Goal: Information Seeking & Learning: Learn about a topic

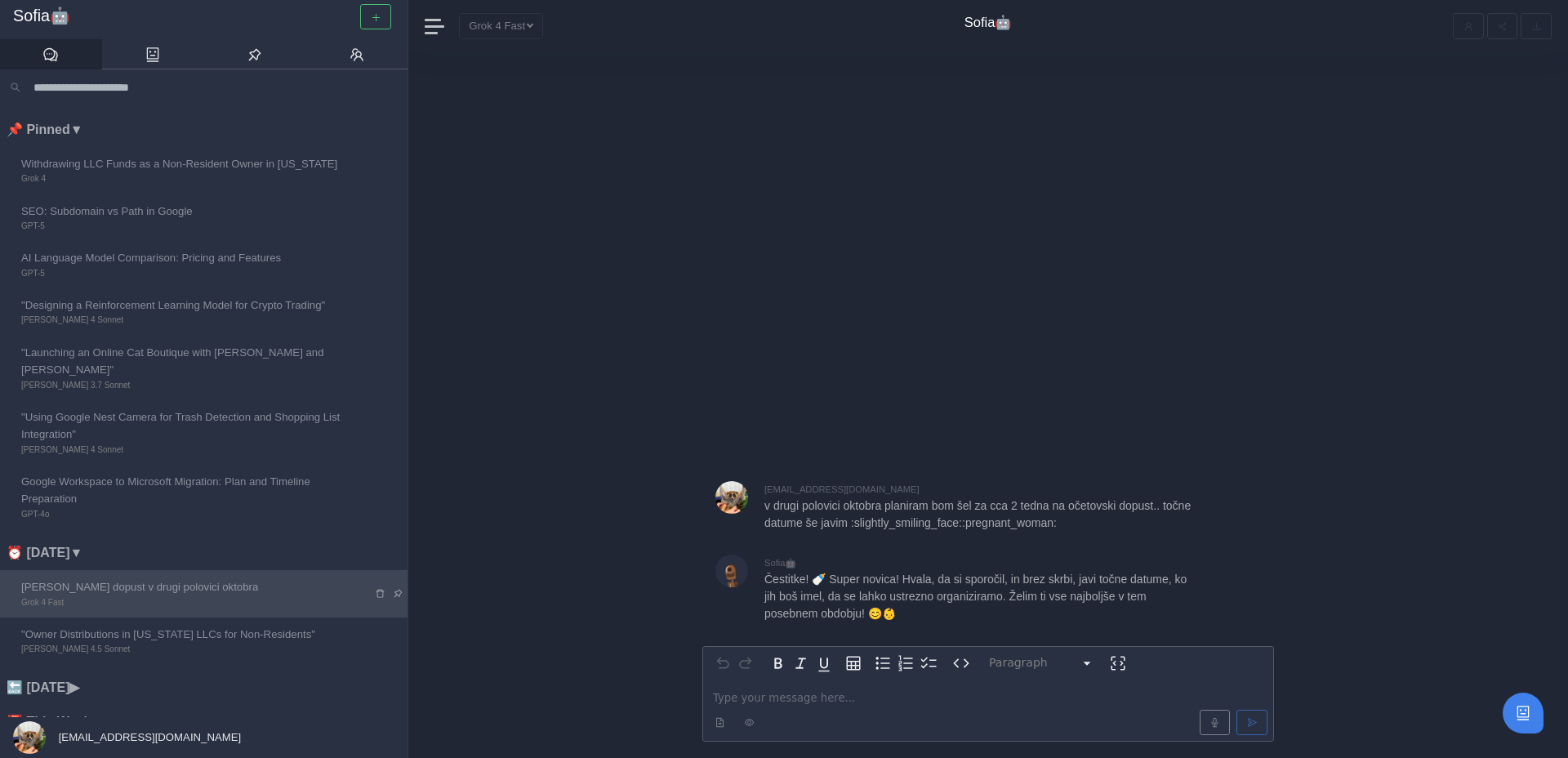
click at [378, 588] on icon at bounding box center [380, 593] width 10 height 10
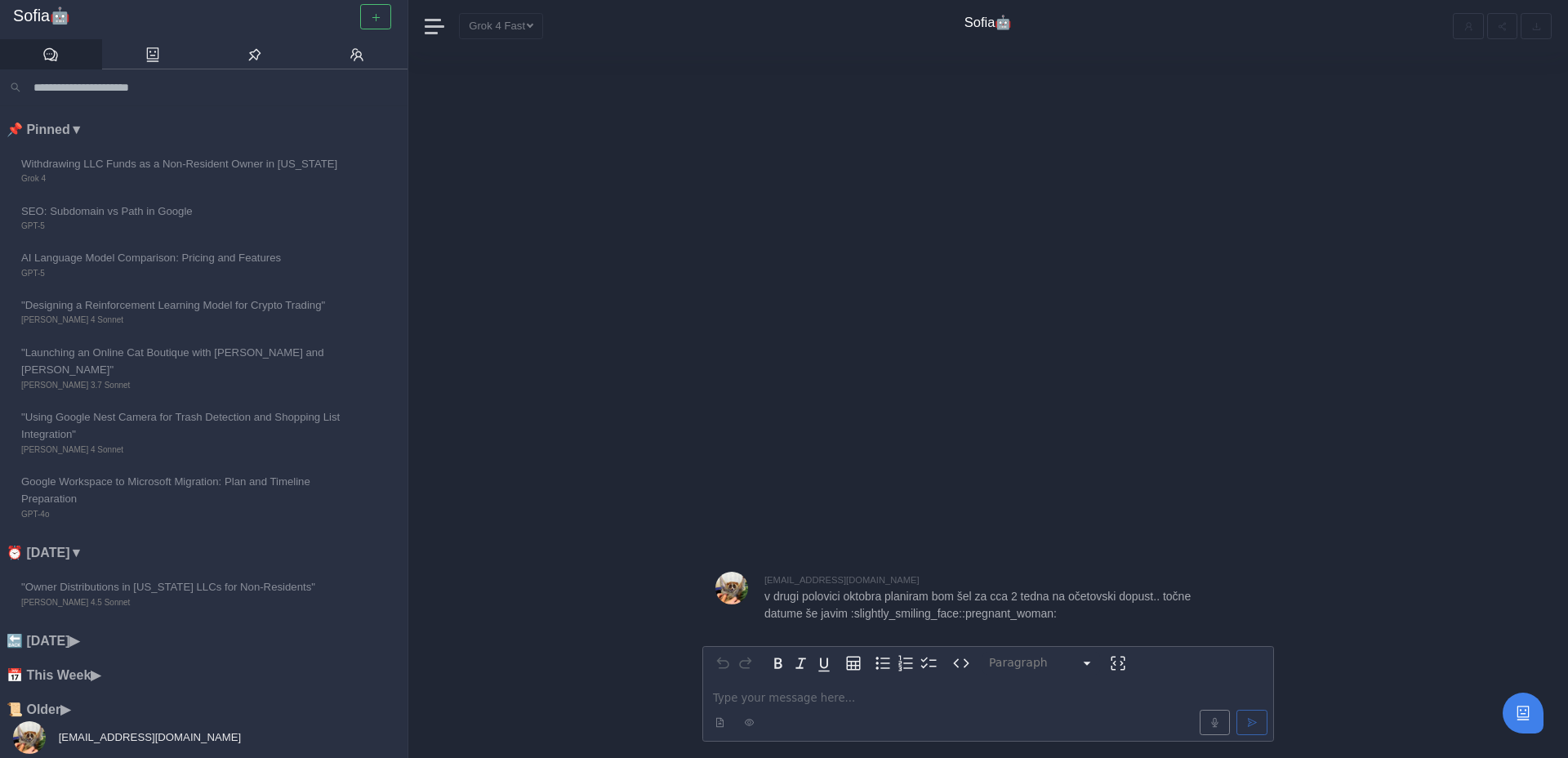
scroll to position [2, 0]
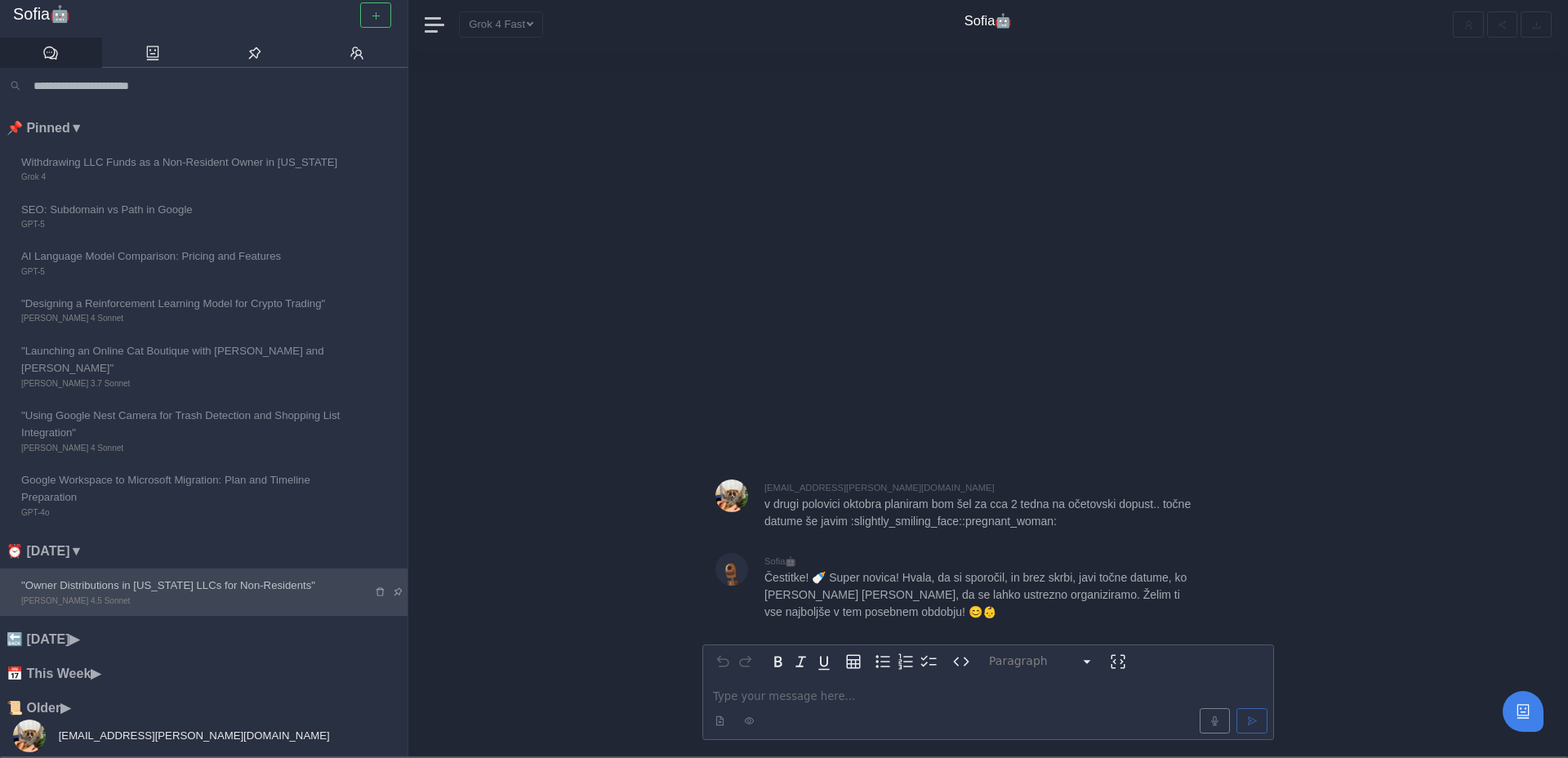
click at [194, 594] on span "[PERSON_NAME] 4.5 Sonnet" at bounding box center [185, 601] width 328 height 13
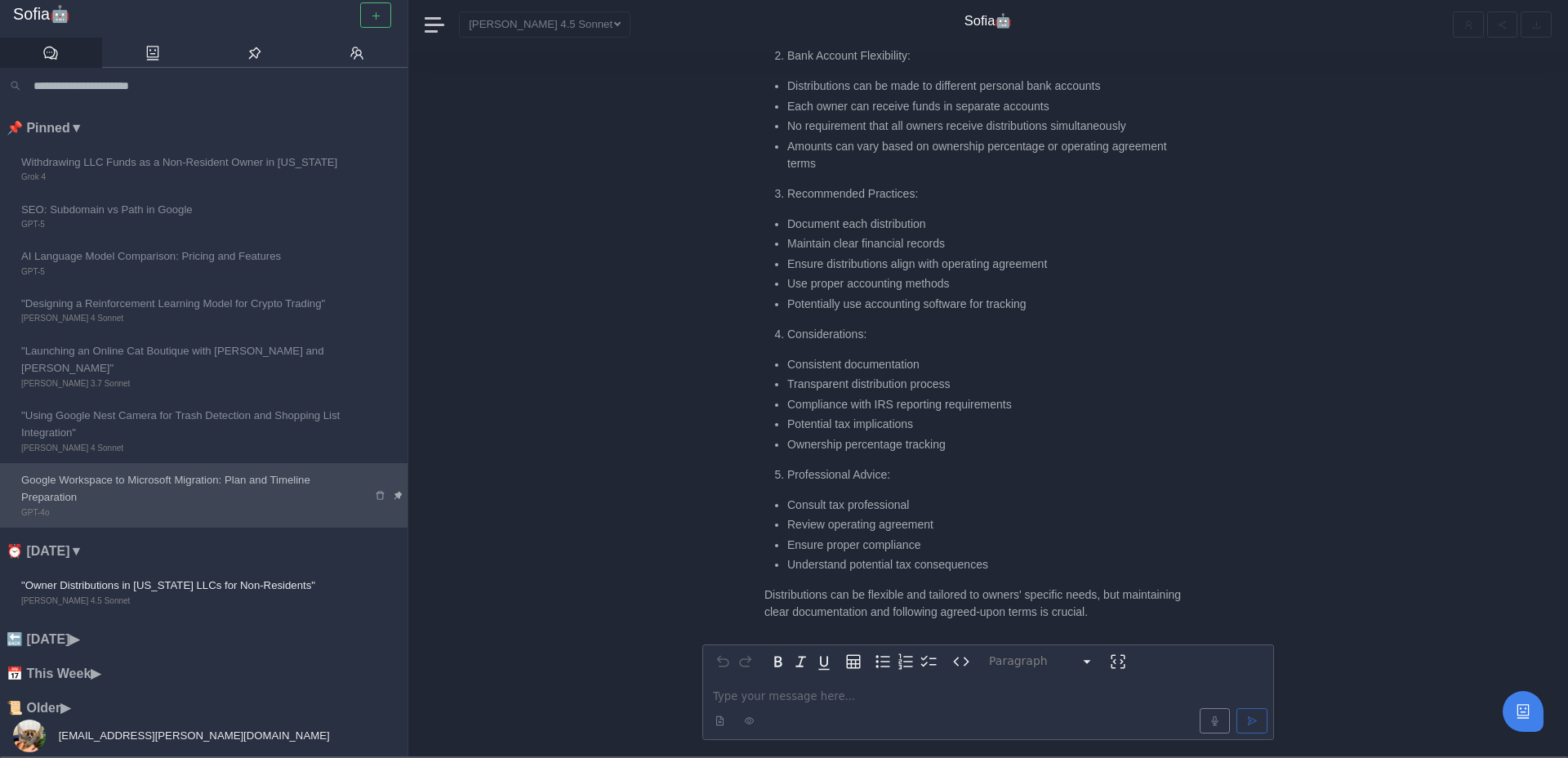
click at [205, 471] on span "Google Workspace to Microsoft Migration: Plan and Timeline Preparation" at bounding box center [185, 488] width 328 height 35
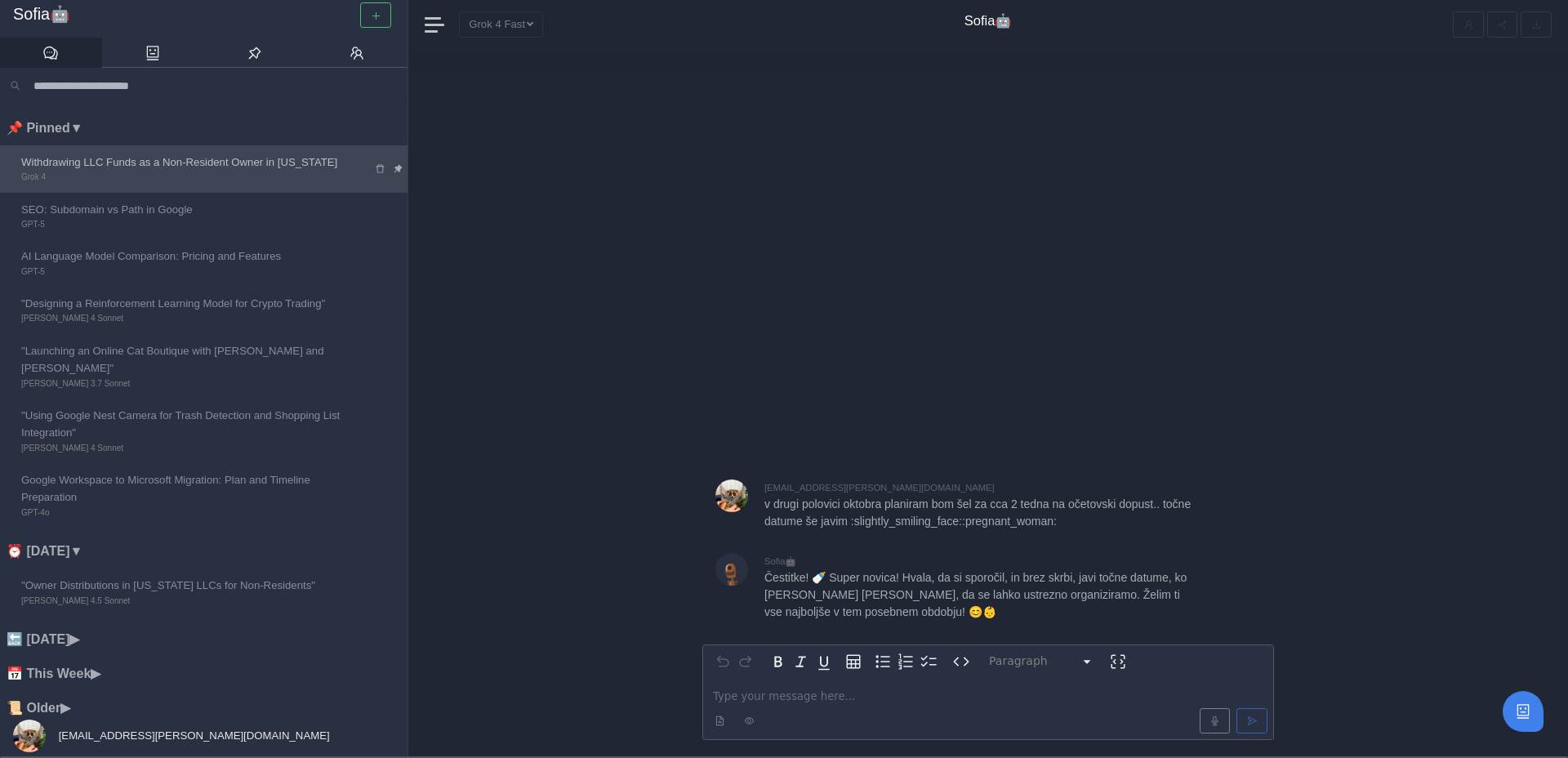
click at [118, 168] on span "Withdrawing LLC Funds as a Non-Resident Owner in [US_STATE]" at bounding box center [185, 162] width 328 height 17
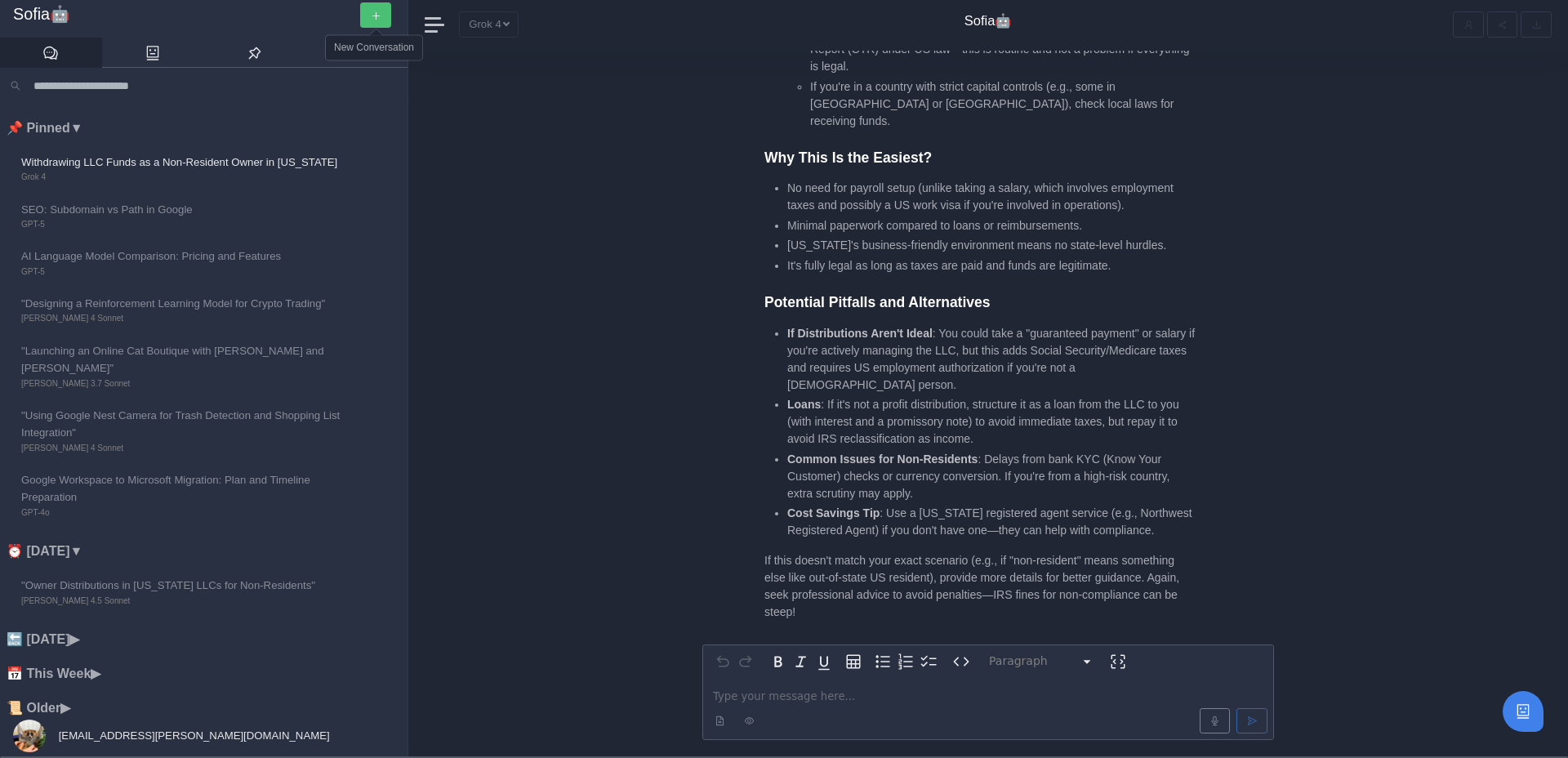
click at [377, 12] on icon "button" at bounding box center [376, 15] width 10 height 10
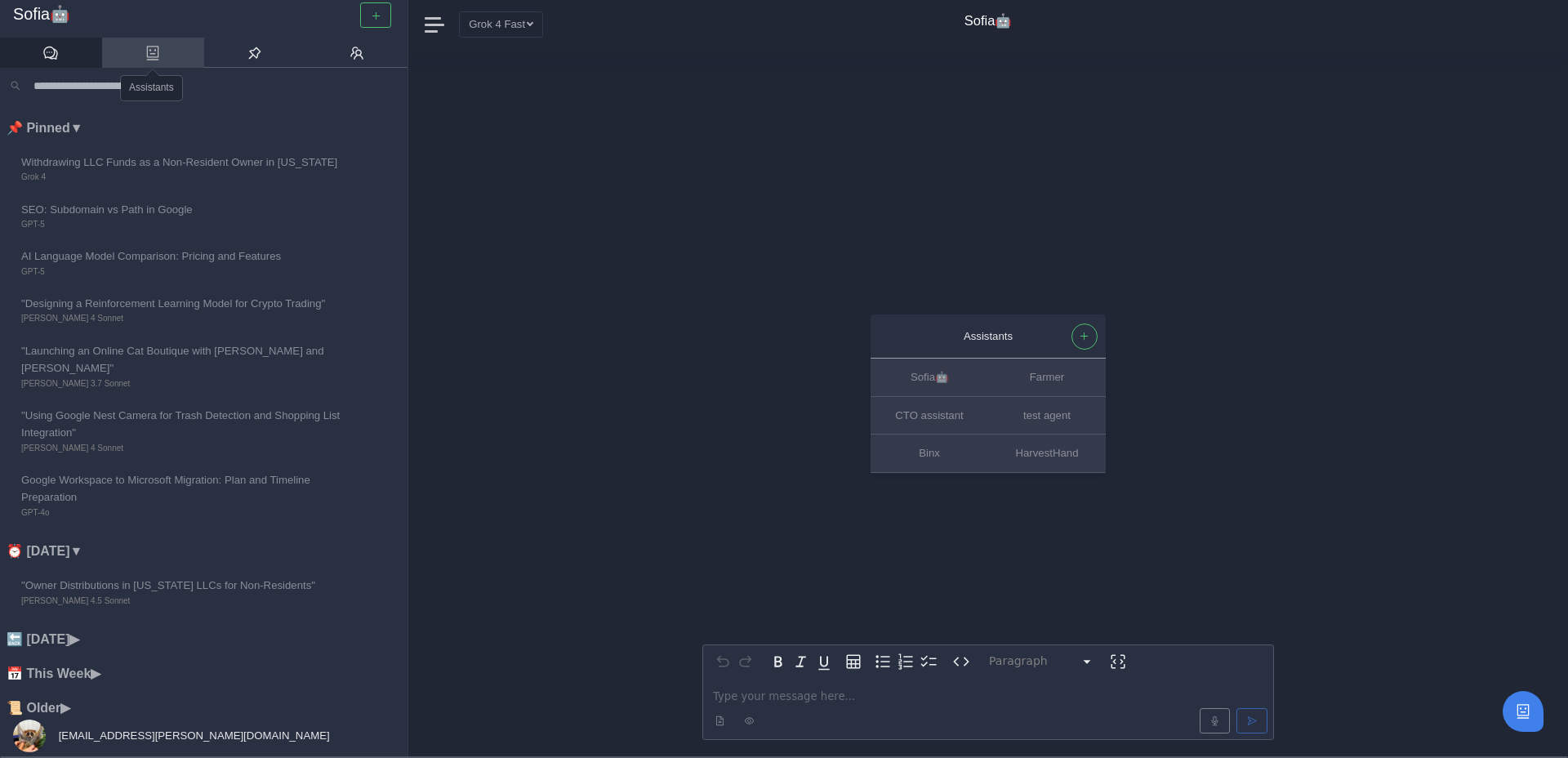
click at [179, 54] on link at bounding box center [153, 52] width 102 height 31
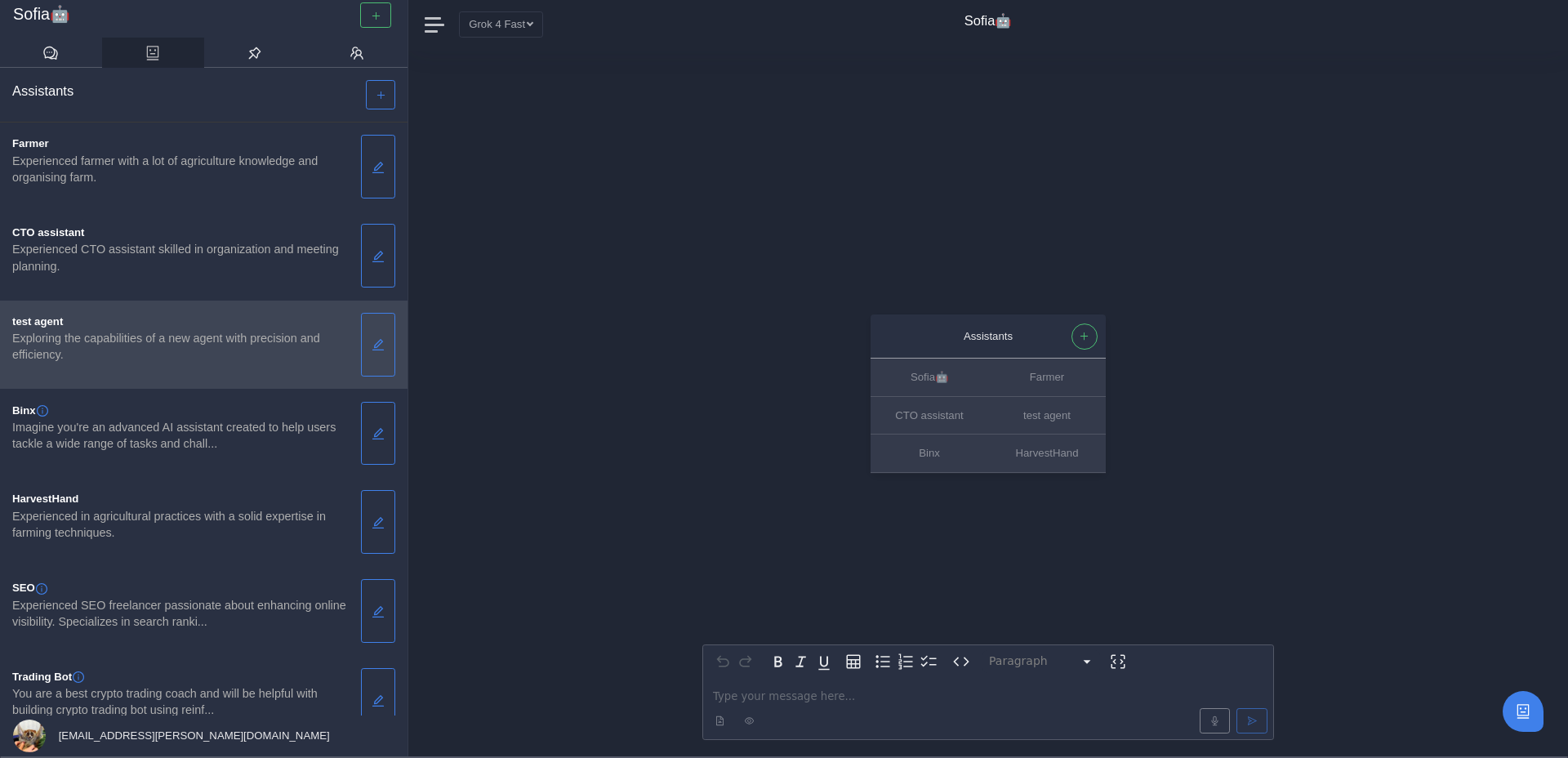
scroll to position [901, 0]
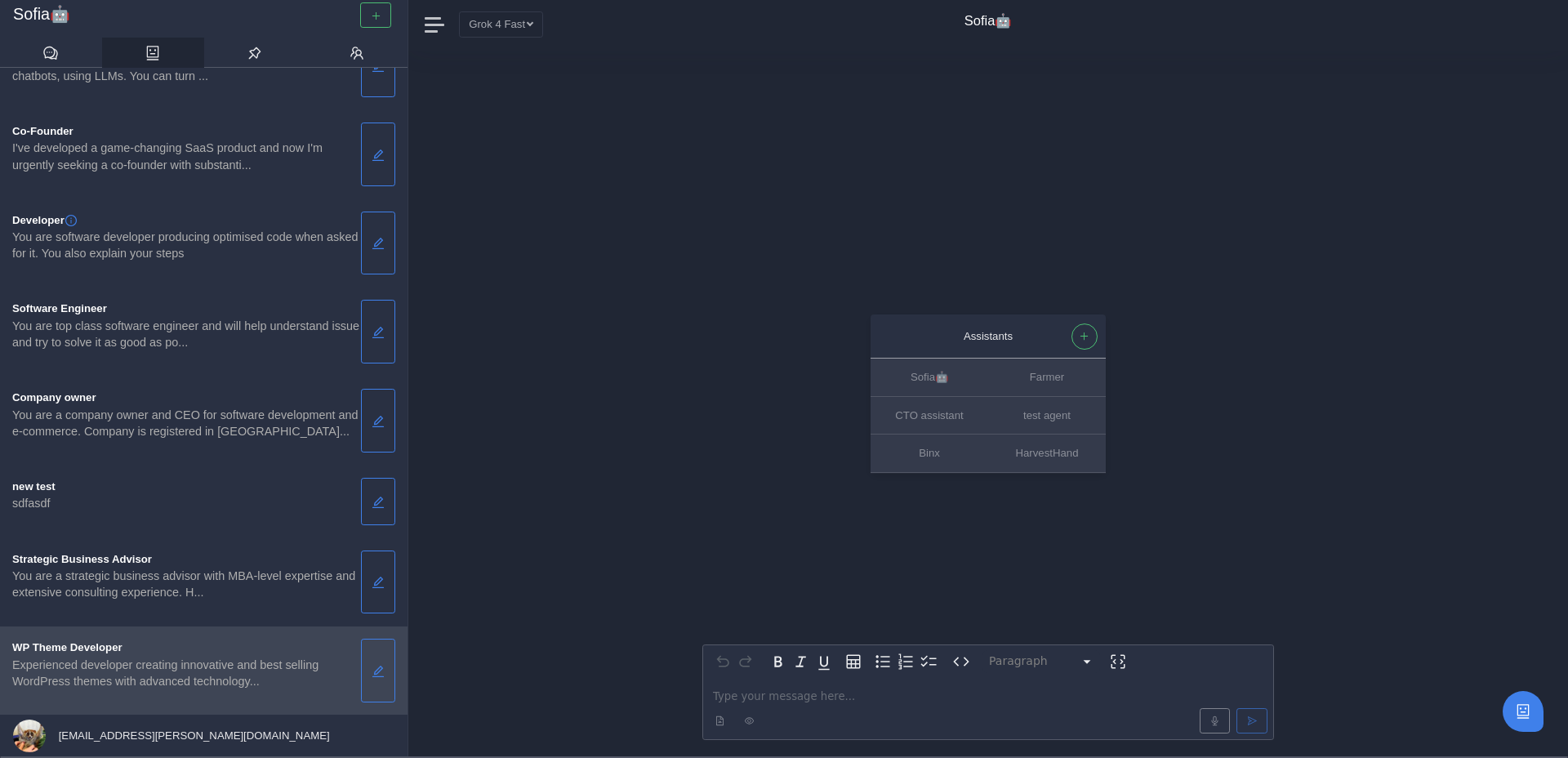
click at [195, 648] on div "WP Theme Developer" at bounding box center [187, 647] width 349 height 17
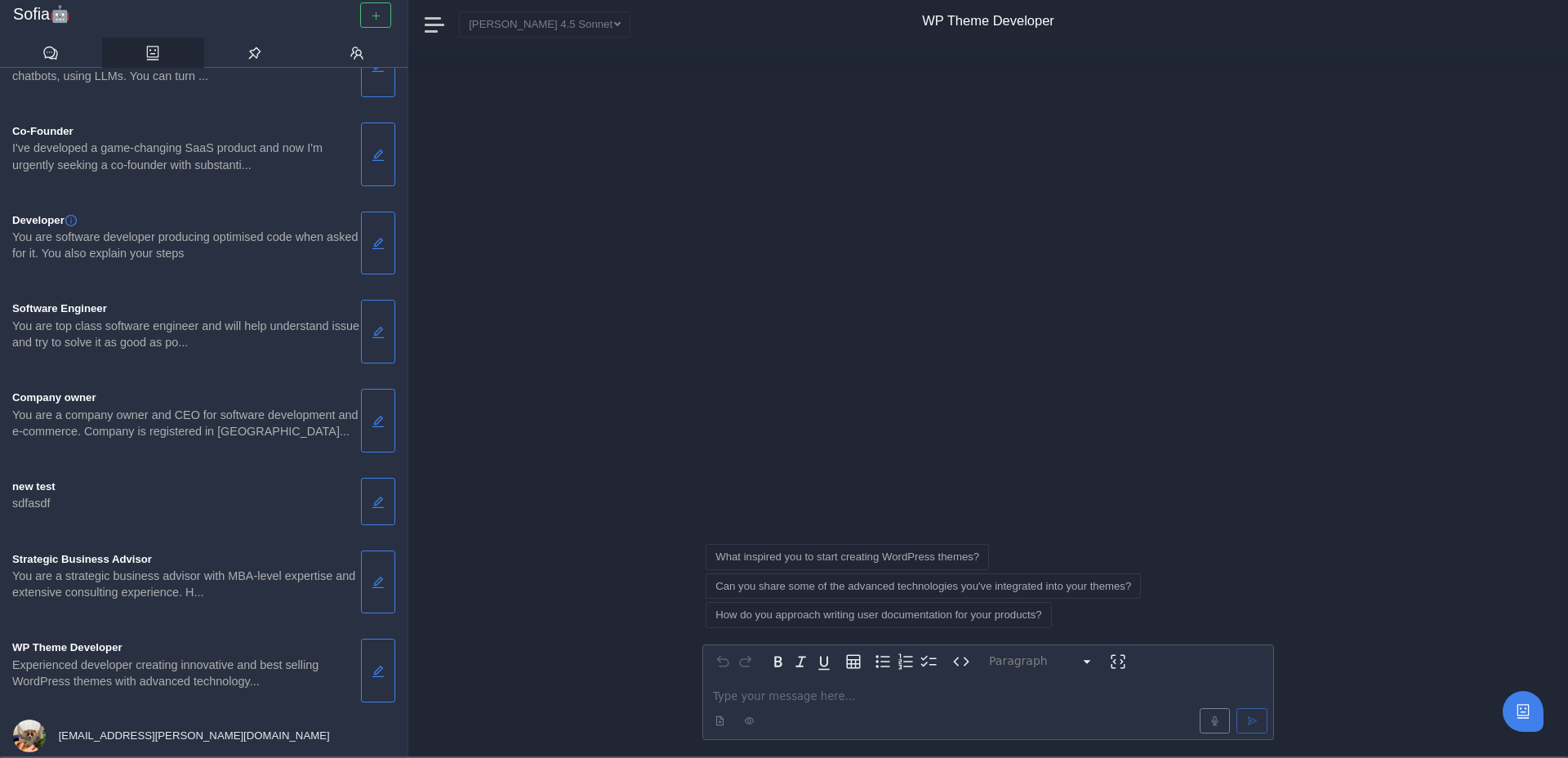
click at [751, 696] on p "editable markdown" at bounding box center [988, 696] width 550 height 17
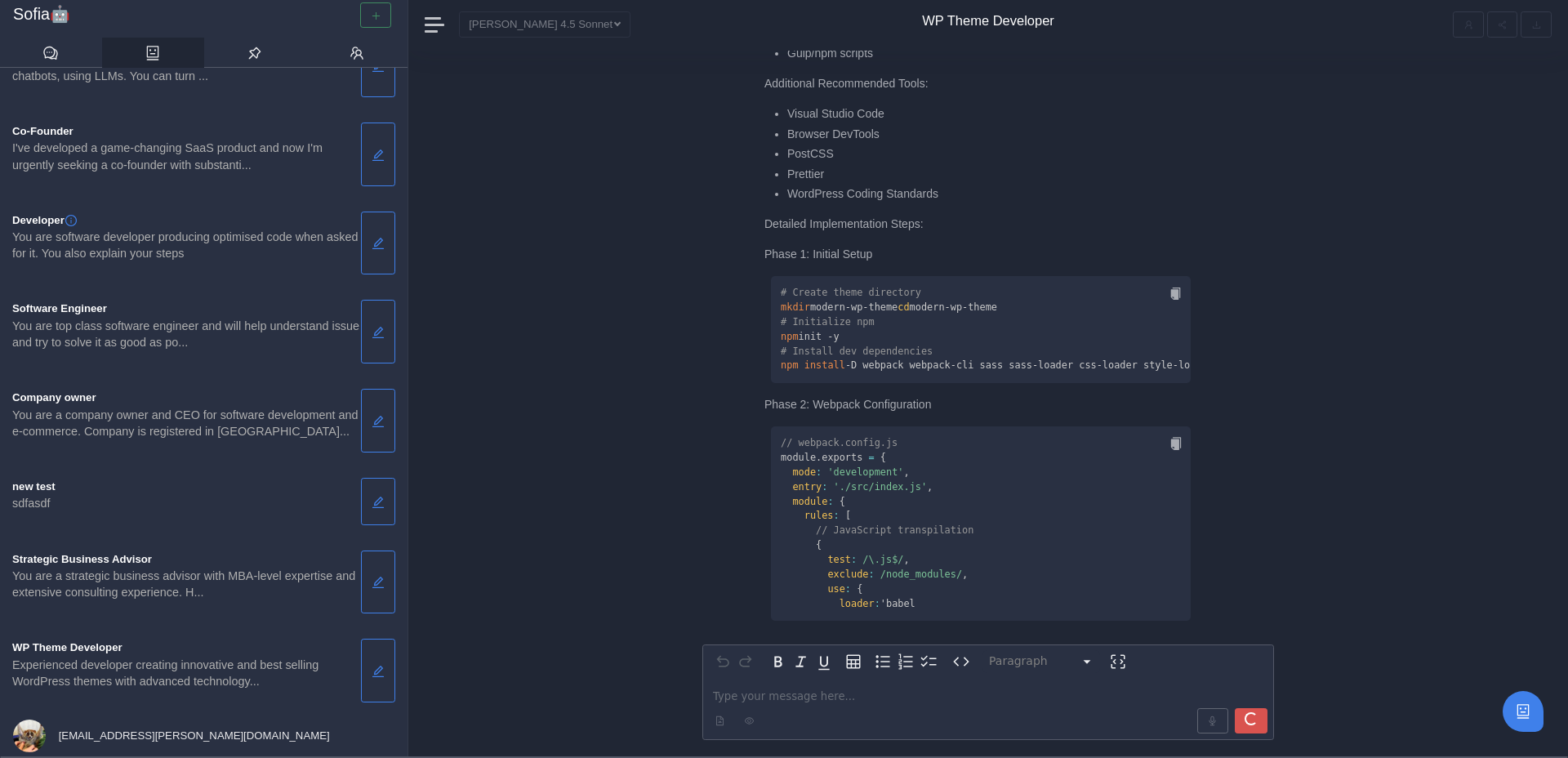
click at [745, 700] on p "editable markdown" at bounding box center [988, 696] width 550 height 17
click at [1073, 498] on div "// webpack.config.js module . exports = { mode : 'development' , entry : './src…" at bounding box center [980, 523] width 420 height 195
click at [1257, 716] on div "submit" at bounding box center [1250, 718] width 14 height 14
click at [1257, 717] on div "submit" at bounding box center [1250, 718] width 16 height 16
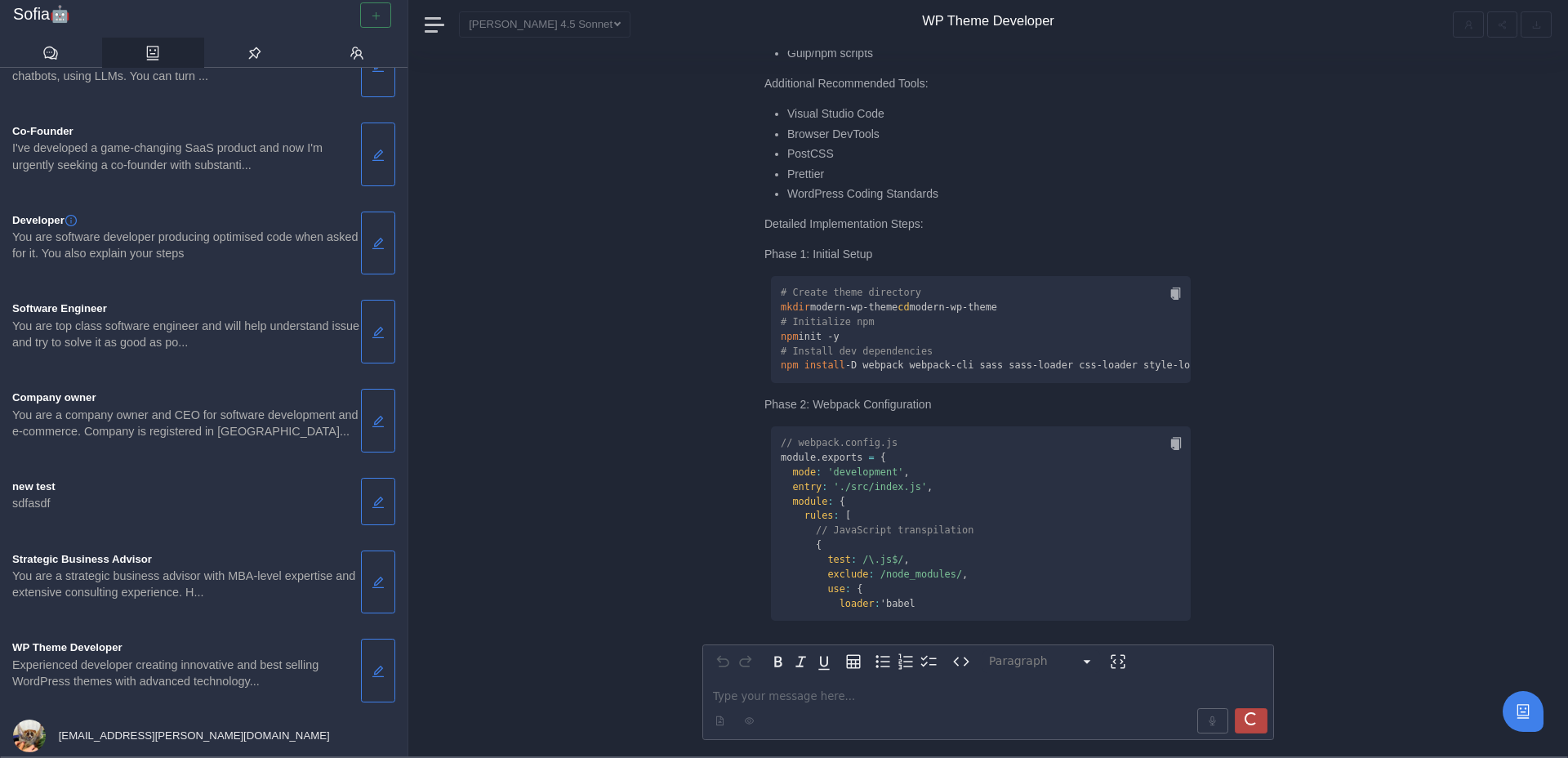
click at [1256, 719] on div "submit" at bounding box center [1250, 718] width 16 height 16
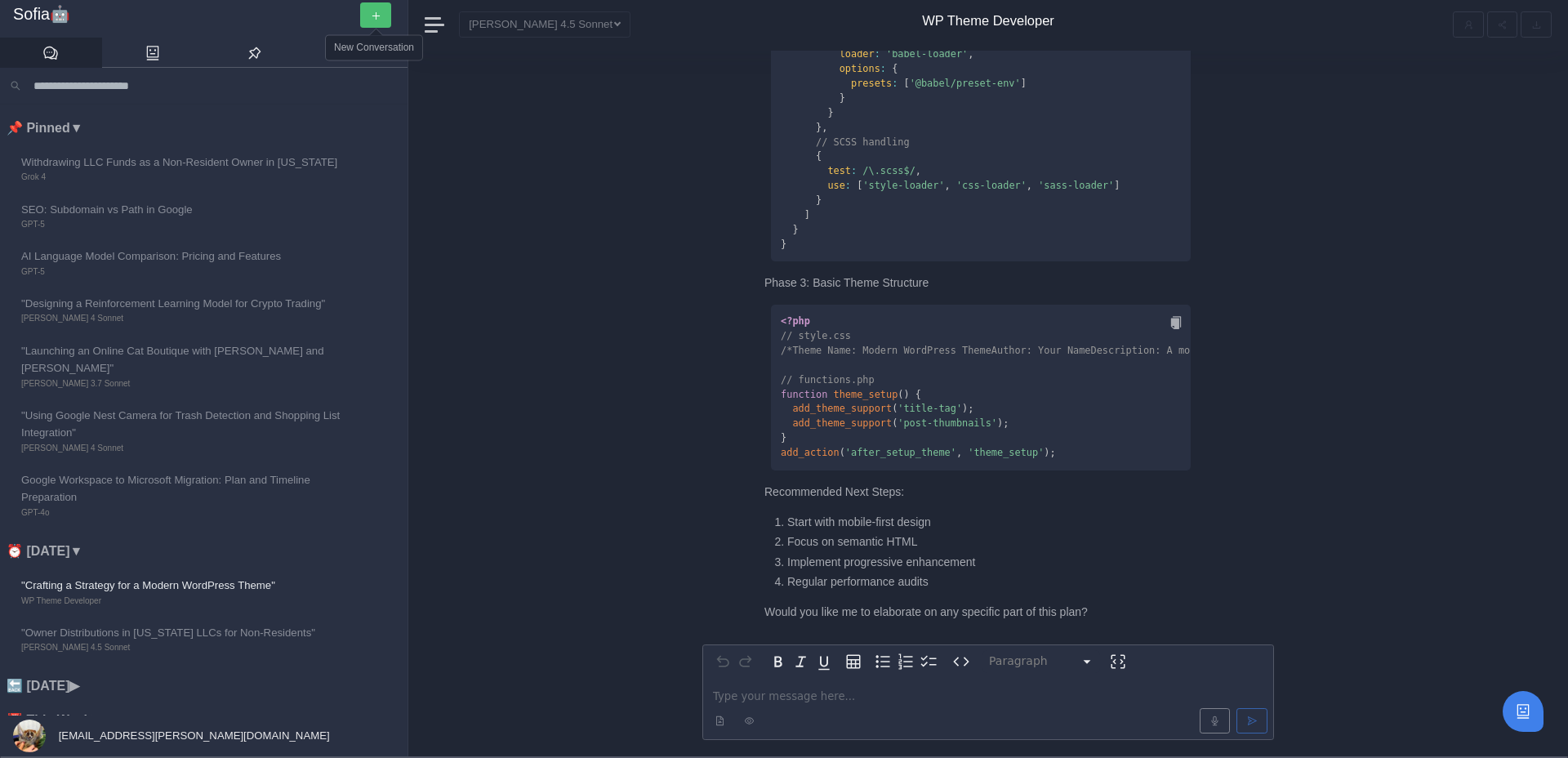
click at [383, 11] on button "button" at bounding box center [376, 15] width 31 height 26
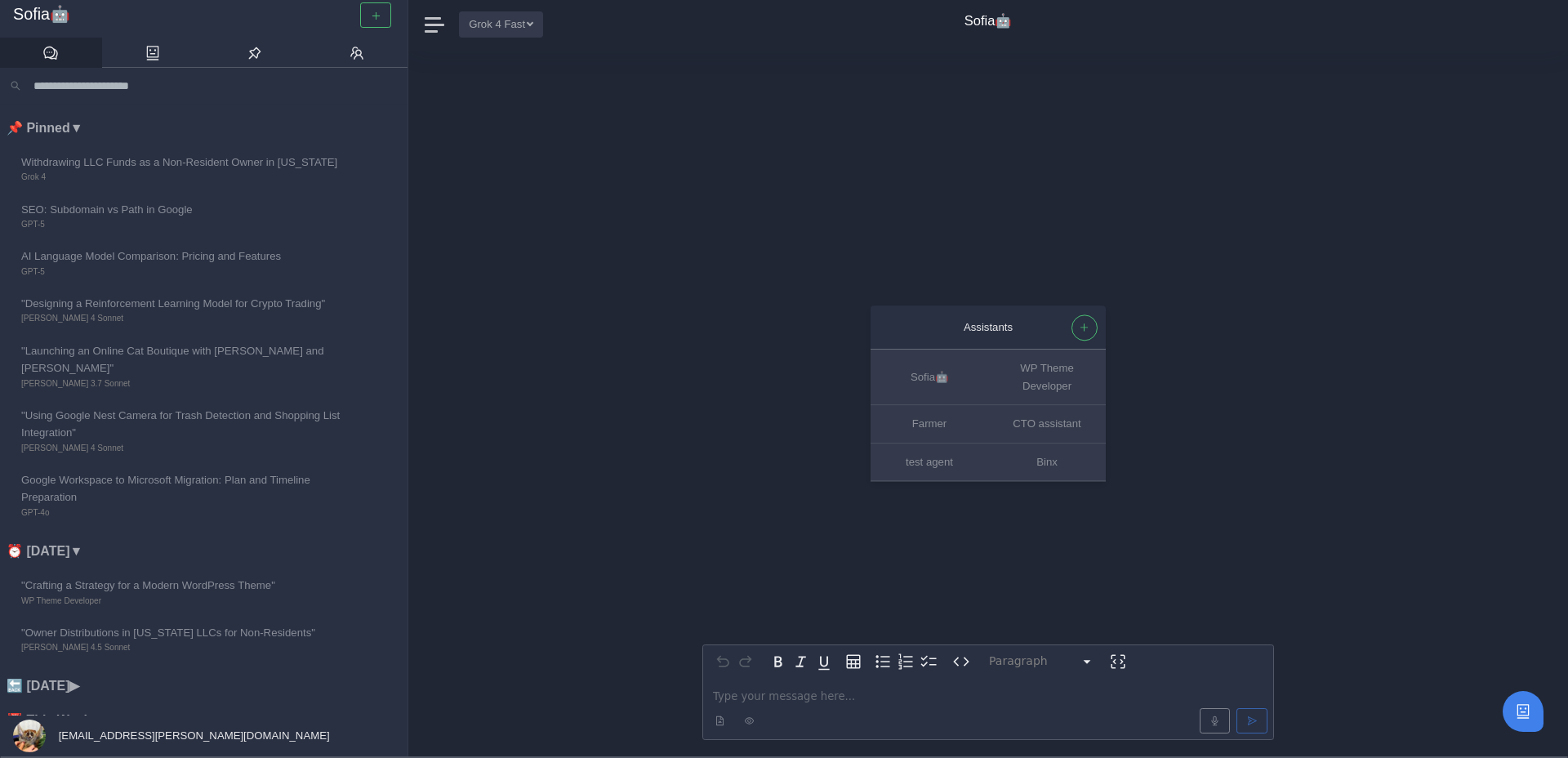
click at [527, 20] on button "Grok 4 Fast" at bounding box center [501, 24] width 84 height 26
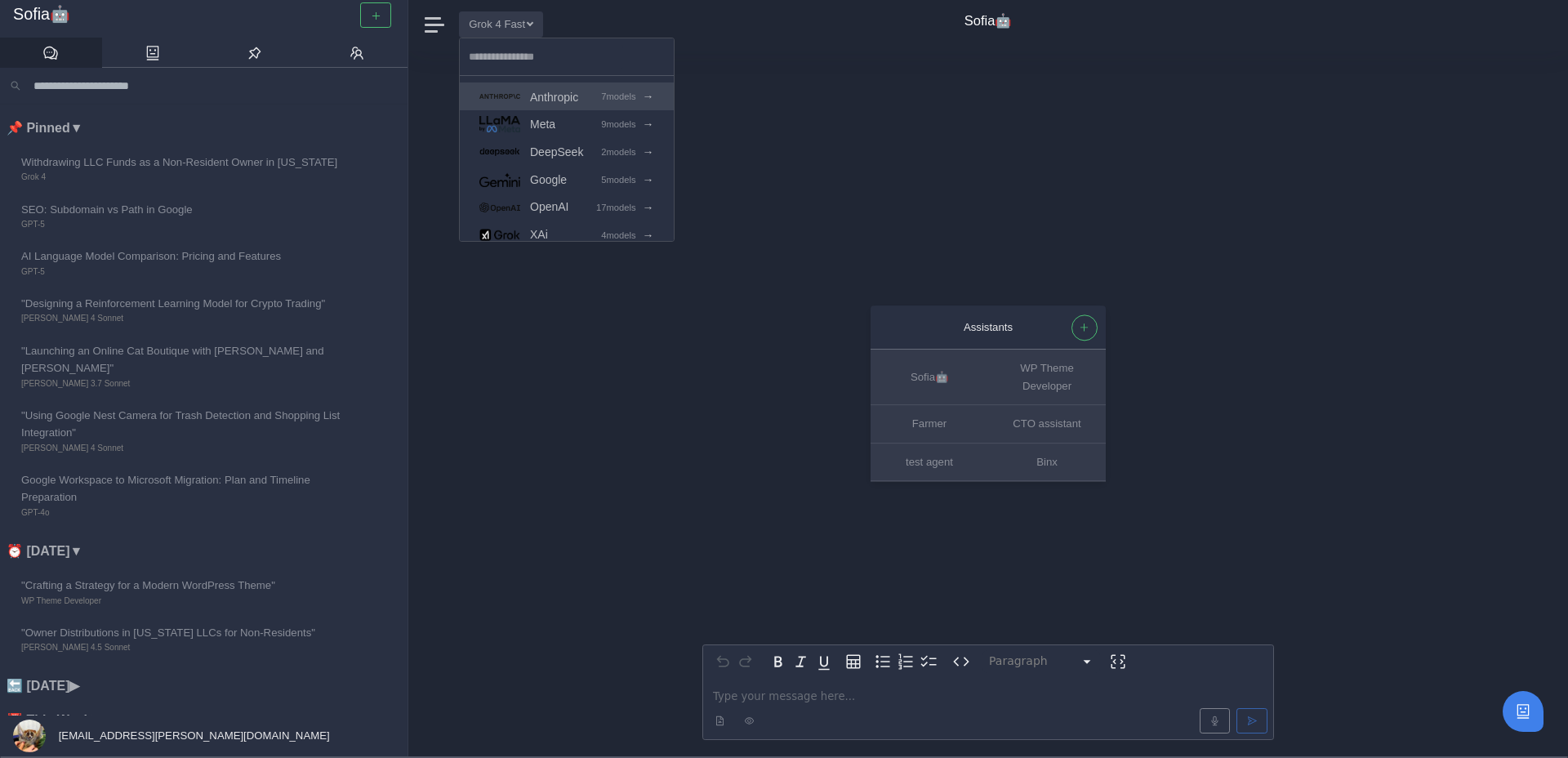
click at [577, 94] on span "Anthropic" at bounding box center [554, 97] width 49 height 19
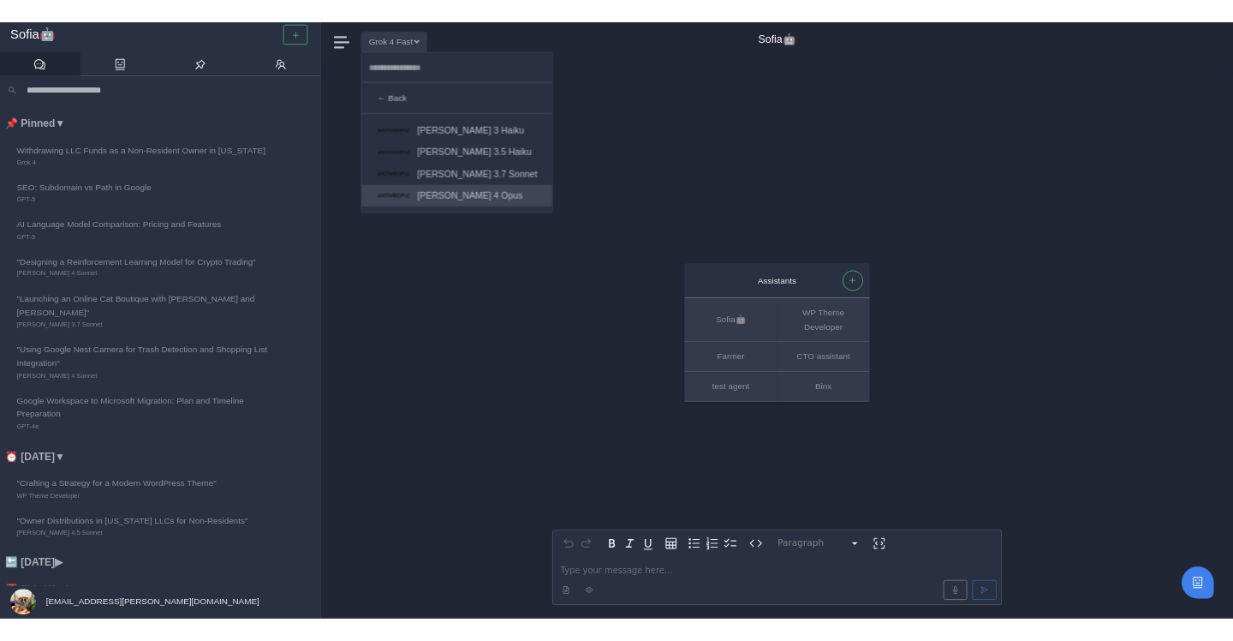
scroll to position [86, 0]
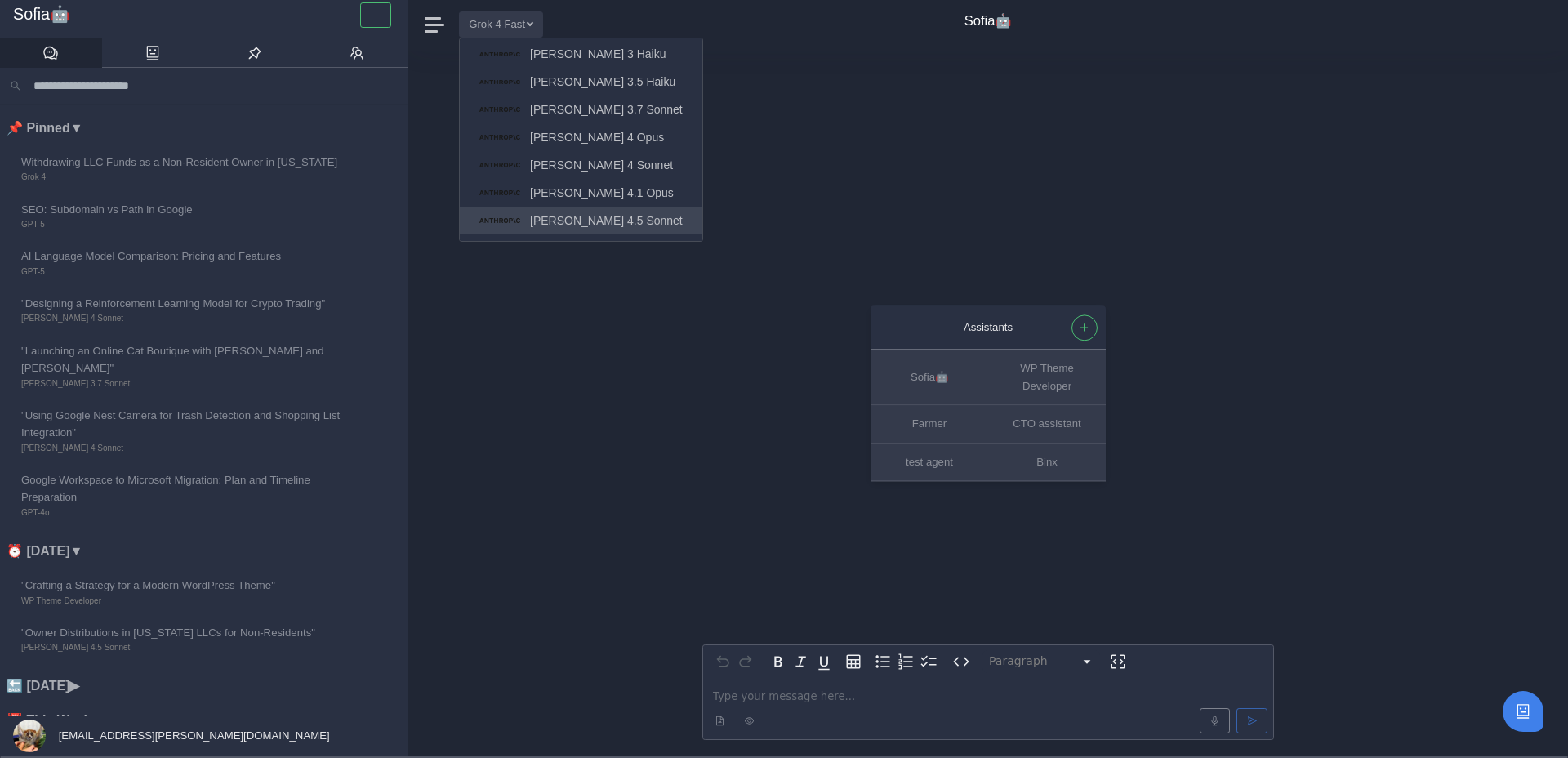
click at [593, 217] on span "Claude 4.5 Sonnet" at bounding box center [607, 221] width 153 height 19
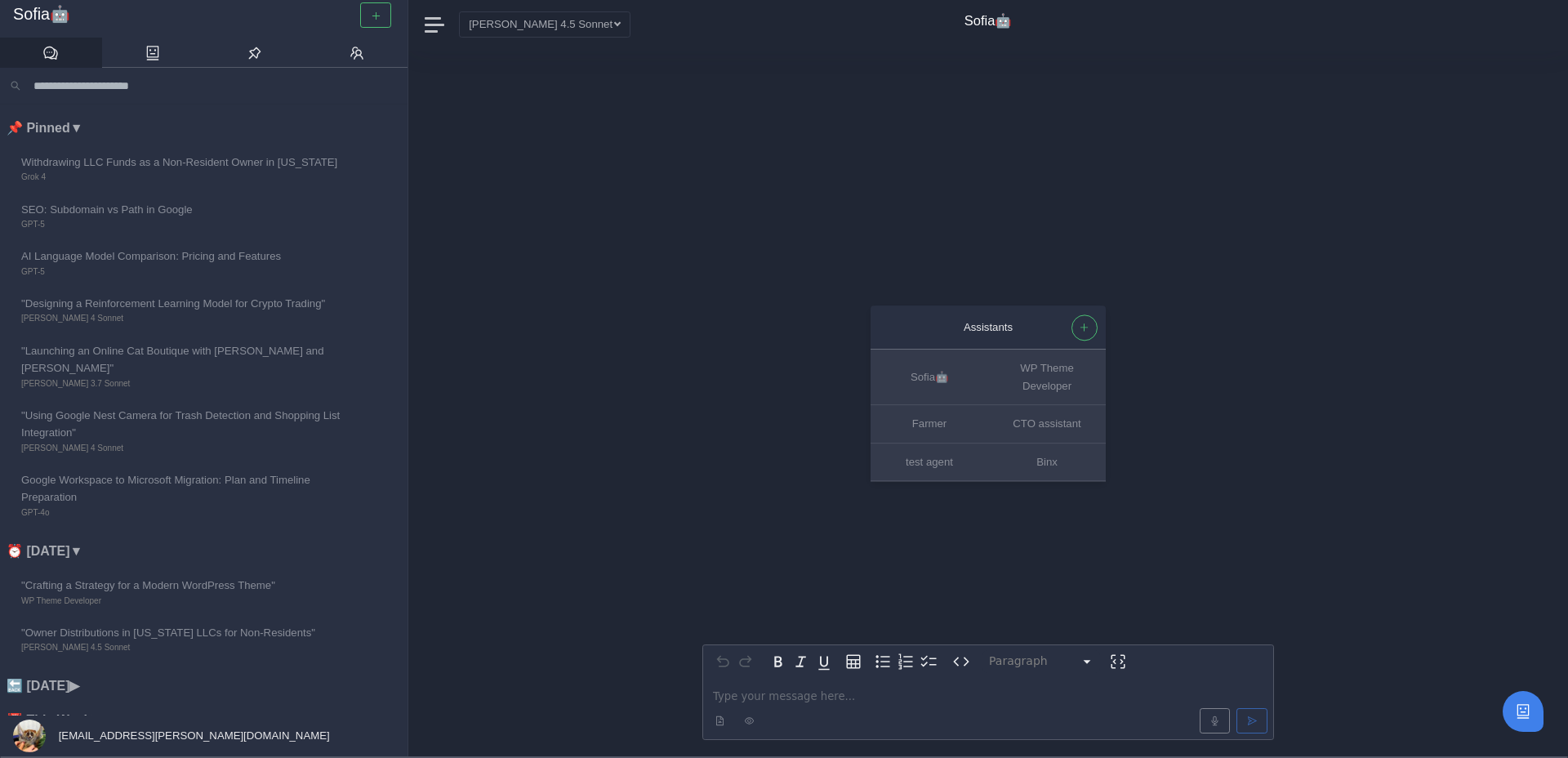
click at [772, 700] on p "editable markdown" at bounding box center [988, 696] width 550 height 17
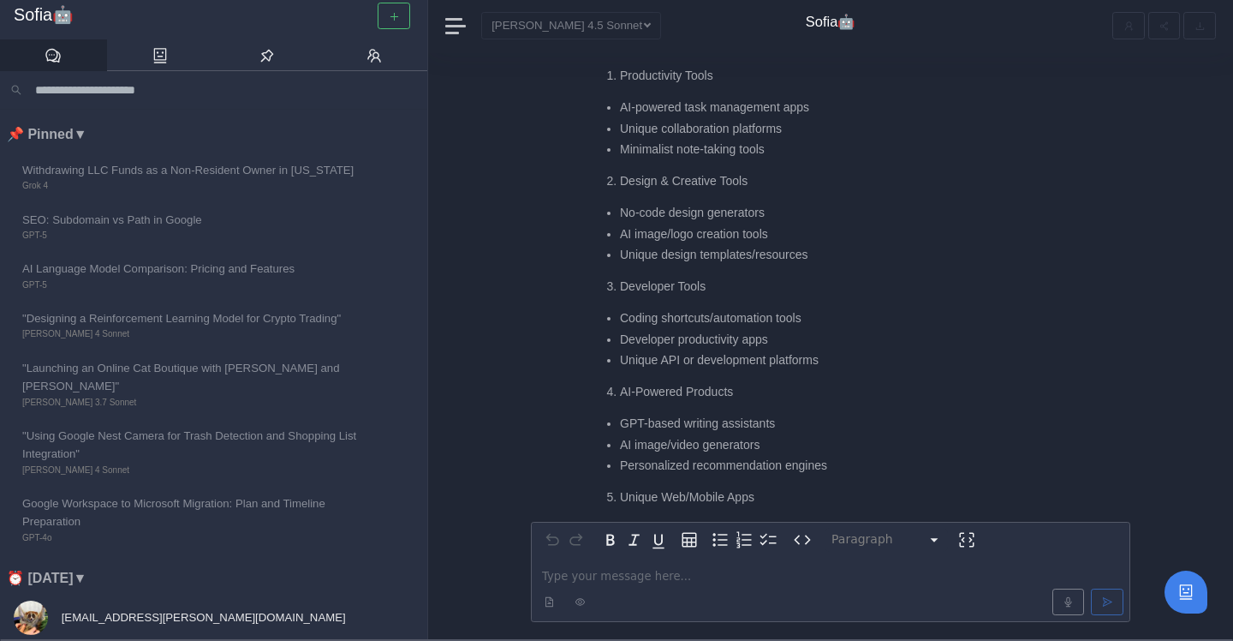
scroll to position [-602, 0]
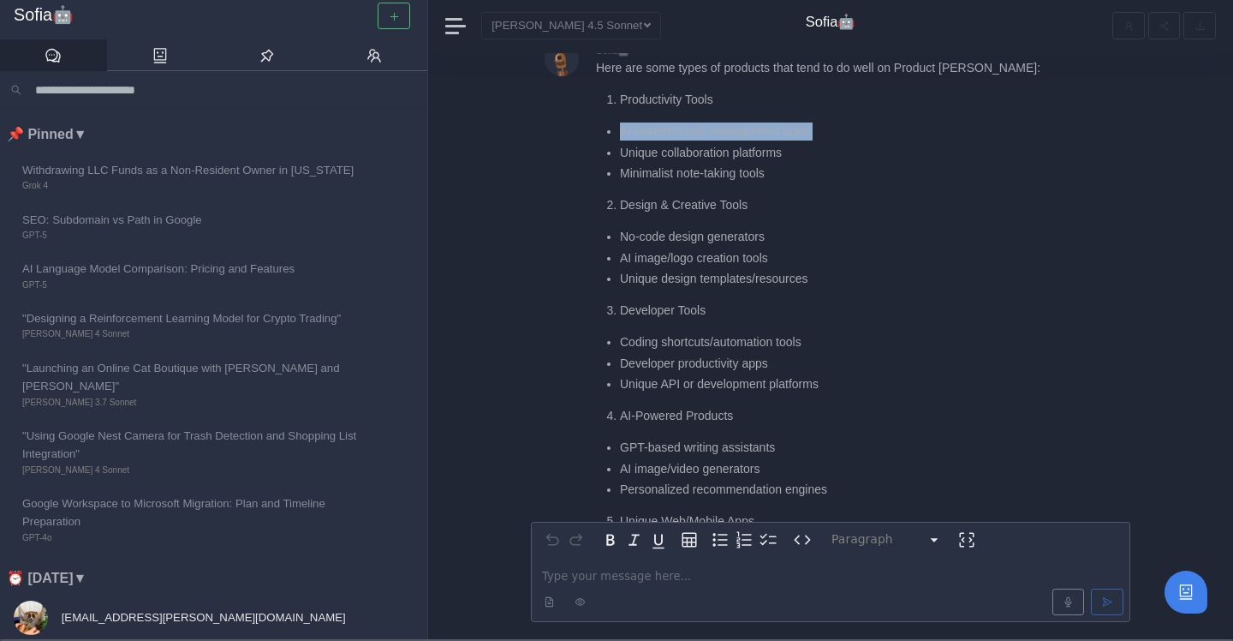
drag, startPoint x: 623, startPoint y: 135, endPoint x: 823, endPoint y: 142, distance: 200.5
click at [823, 142] on ul "AI-powered task management apps Unique collaboration platforms Minimalist note-…" at bounding box center [823, 152] width 454 height 60
copy ul "AI-powered task management apps"
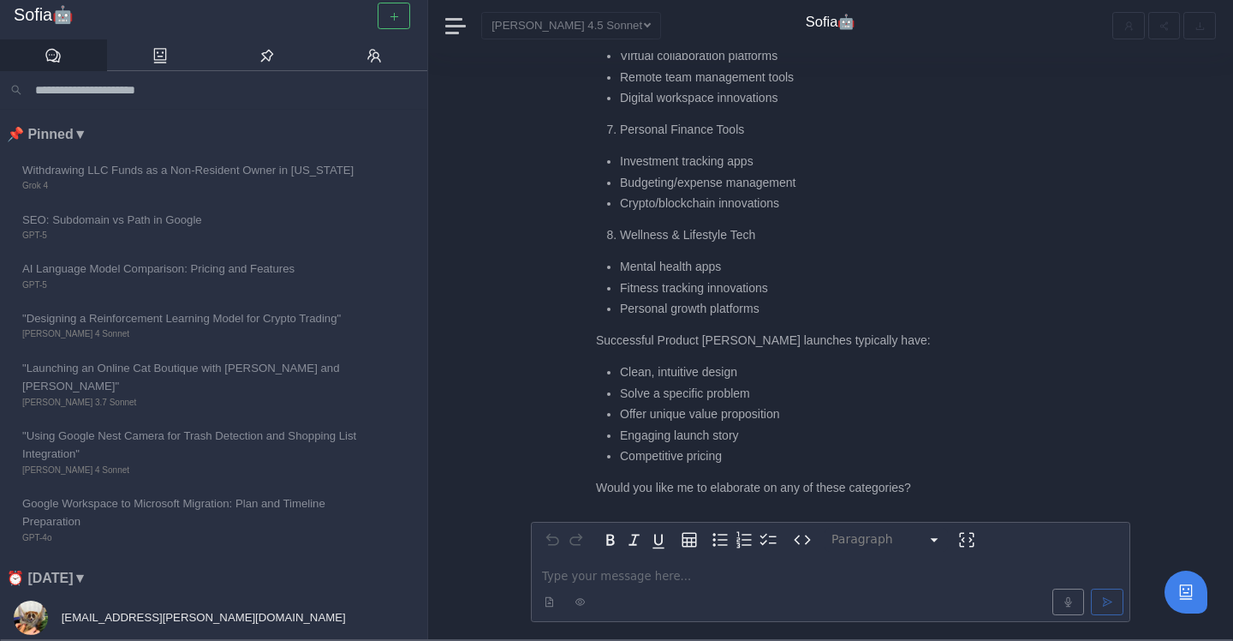
click at [606, 575] on p "editable markdown" at bounding box center [830, 576] width 577 height 18
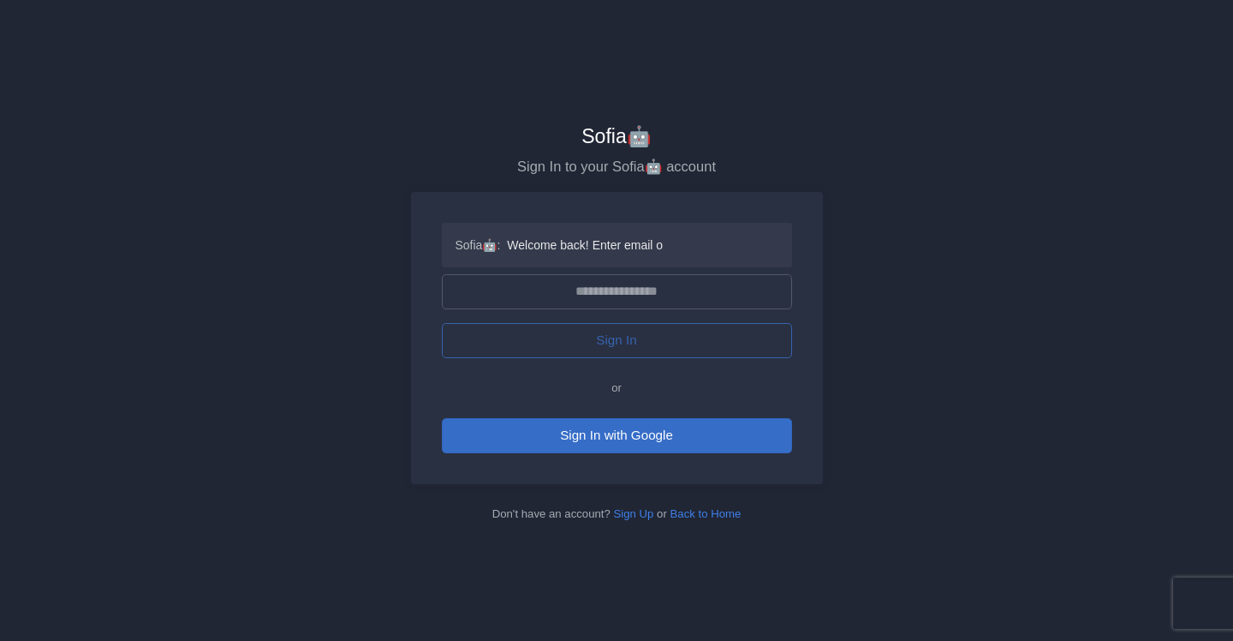
click at [622, 432] on button "Sign In with Google" at bounding box center [617, 435] width 350 height 35
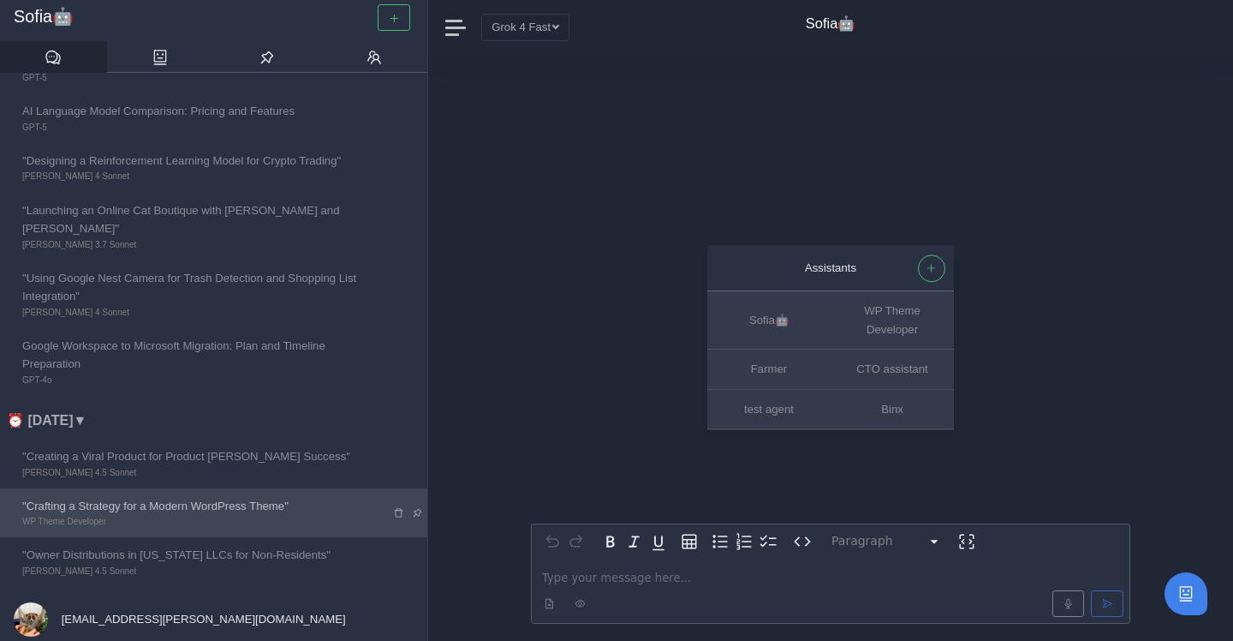
scroll to position [162, 0]
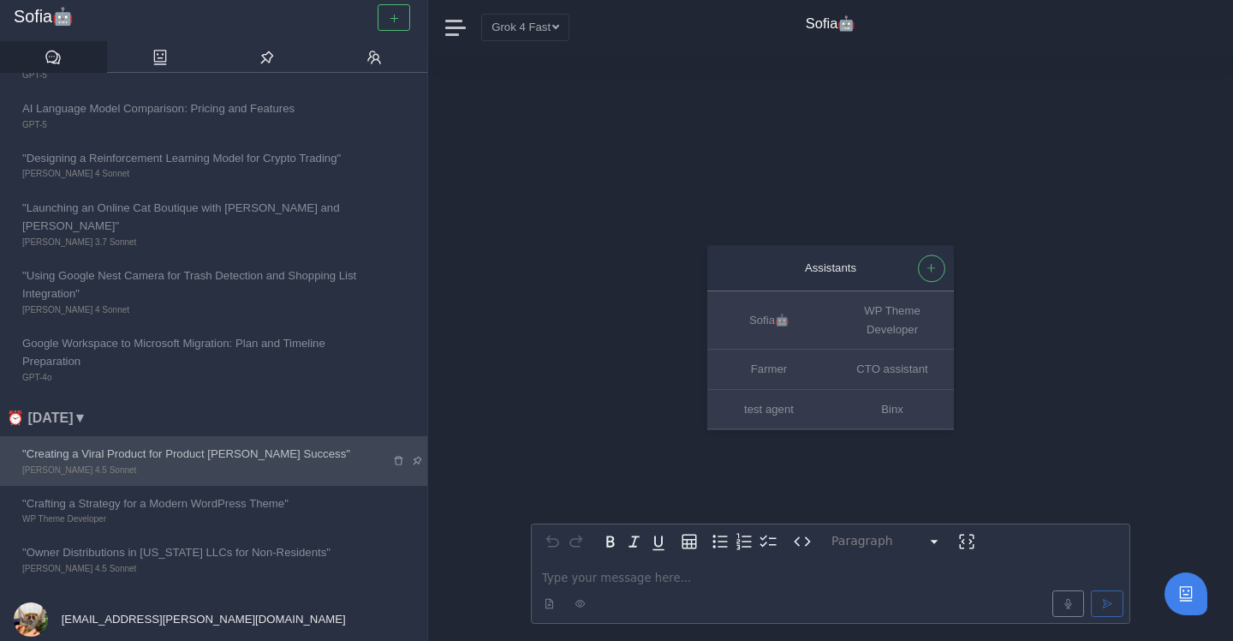
click at [244, 463] on span "[PERSON_NAME] 4.5 Sonnet" at bounding box center [194, 470] width 344 height 14
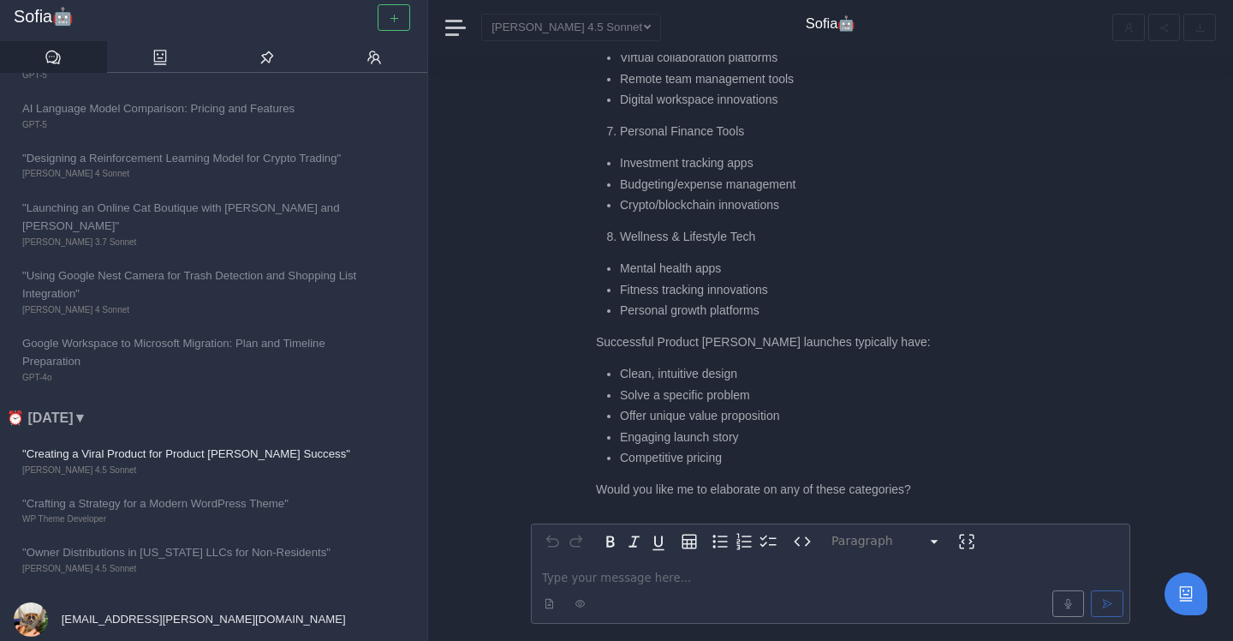
click at [655, 571] on p "editable markdown" at bounding box center [830, 578] width 577 height 18
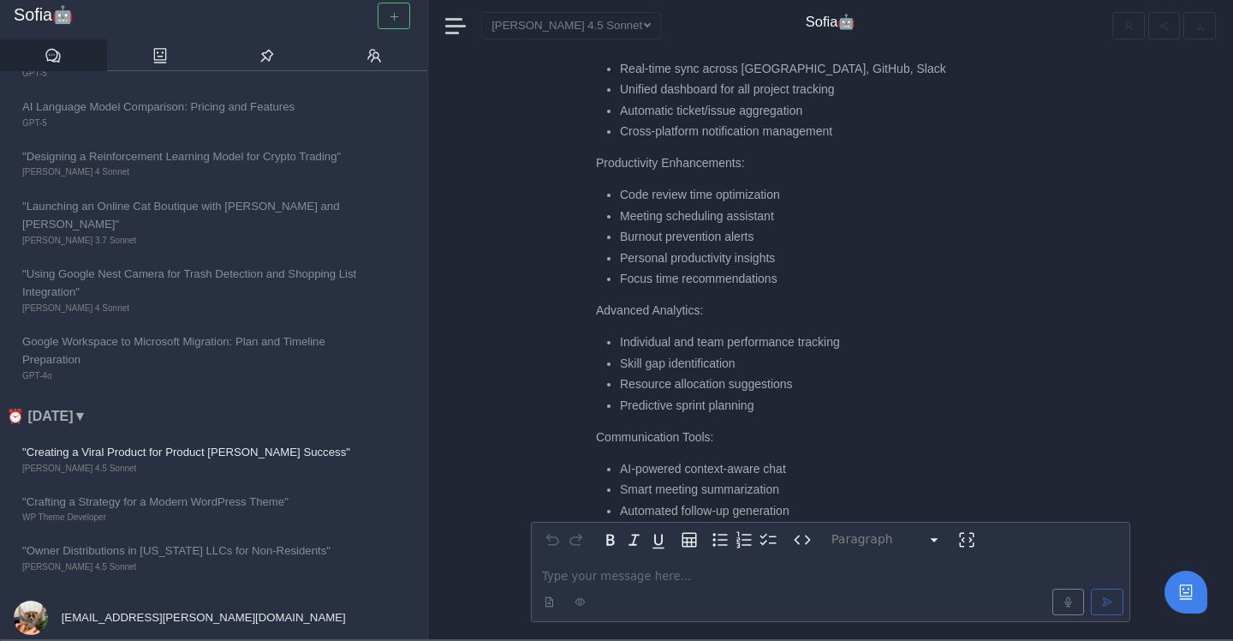
scroll to position [-389, 0]
drag, startPoint x: 624, startPoint y: 210, endPoint x: 796, endPoint y: 216, distance: 171.4
click at [796, 217] on li "Meeting scheduling assistant" at bounding box center [835, 215] width 430 height 18
click at [796, 216] on li "Meeting scheduling assistant" at bounding box center [835, 215] width 430 height 18
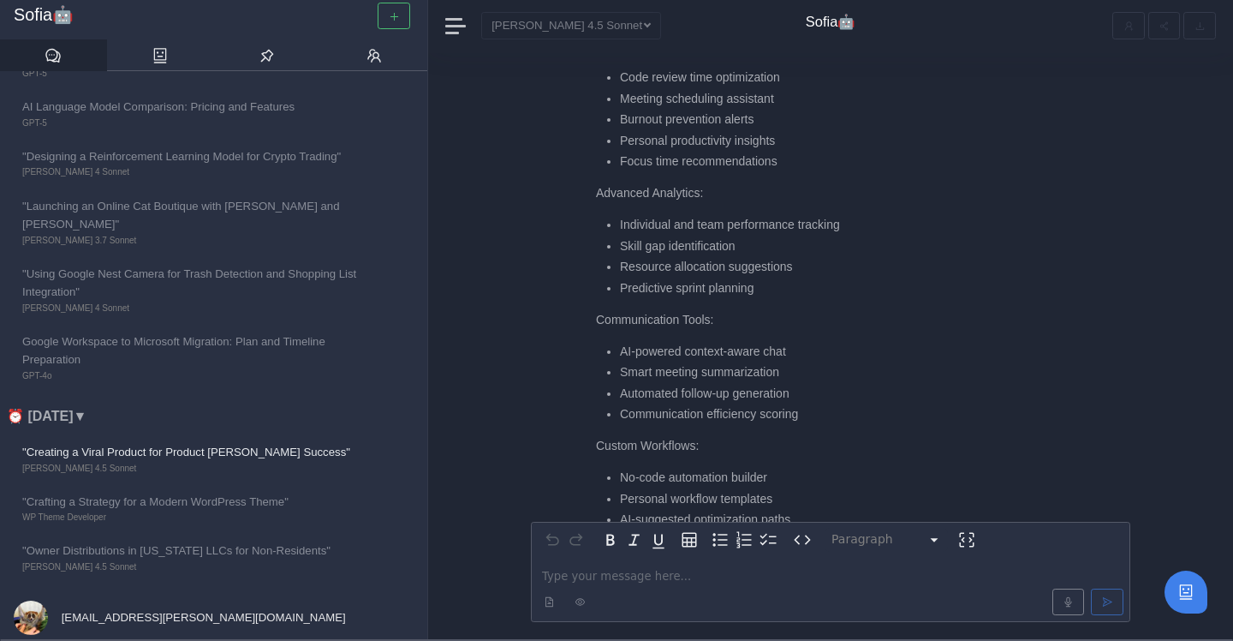
scroll to position [-272, 0]
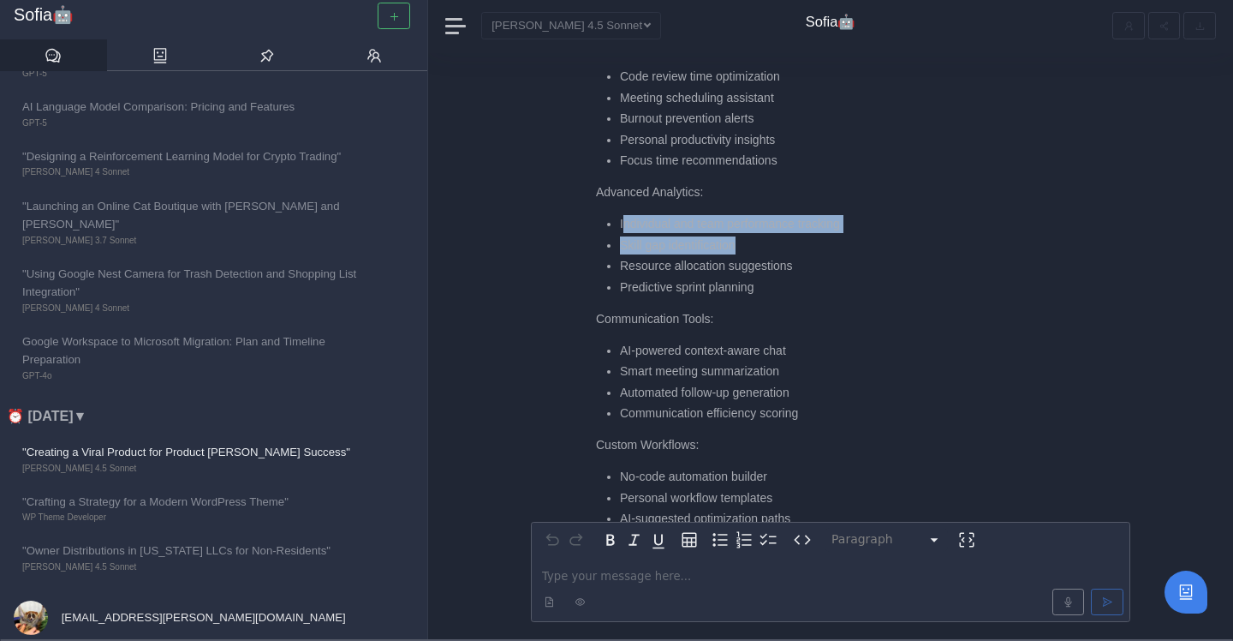
drag, startPoint x: 625, startPoint y: 225, endPoint x: 824, endPoint y: 244, distance: 199.6
click at [824, 244] on ul "Individual and team performance tracking Skill gap identification Resource allo…" at bounding box center [823, 255] width 454 height 81
click at [824, 244] on li "Skill gap identification" at bounding box center [835, 245] width 430 height 18
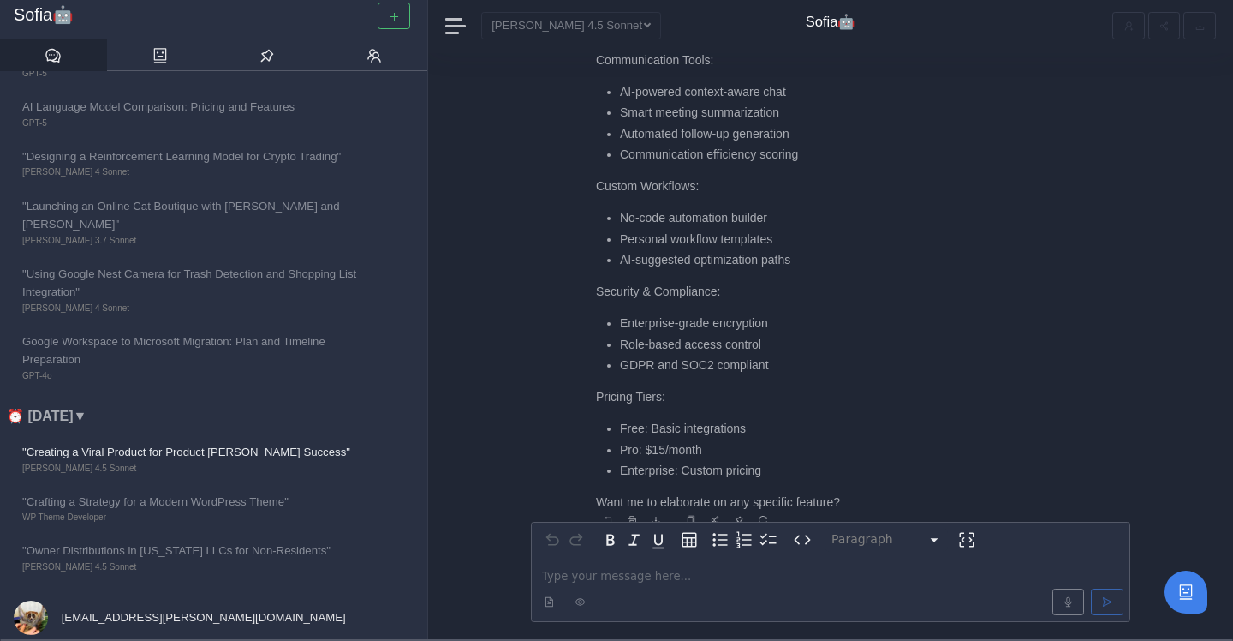
scroll to position [0, 0]
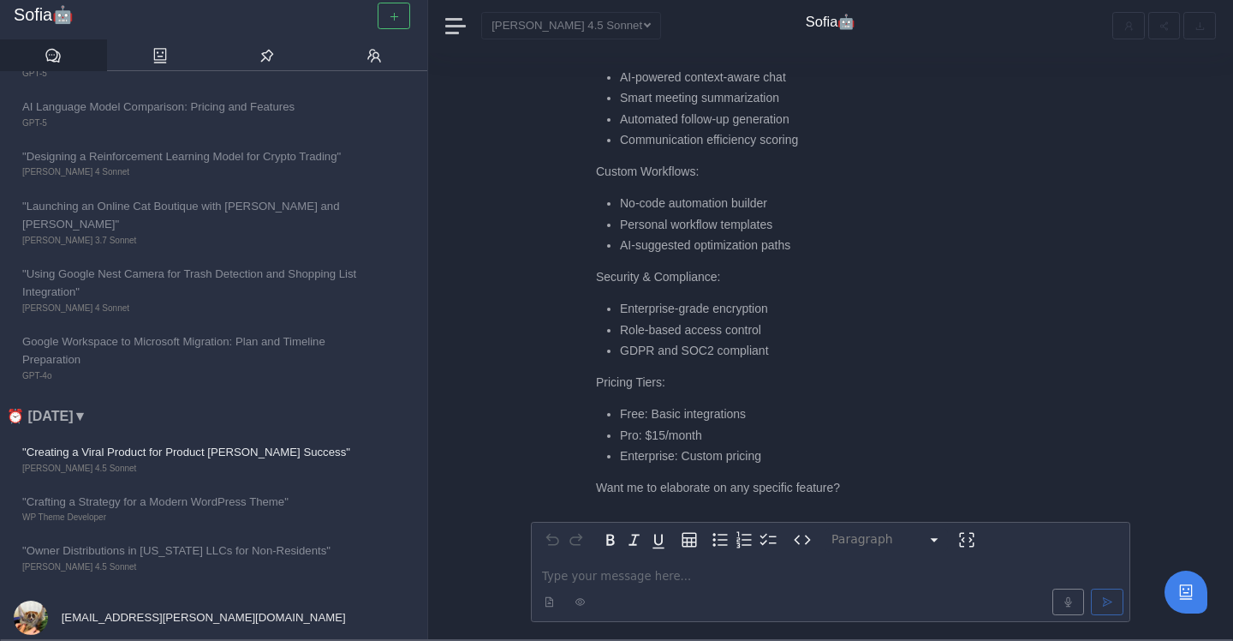
click at [602, 585] on div at bounding box center [830, 601] width 593 height 33
click at [602, 579] on p "editable markdown" at bounding box center [830, 576] width 577 height 18
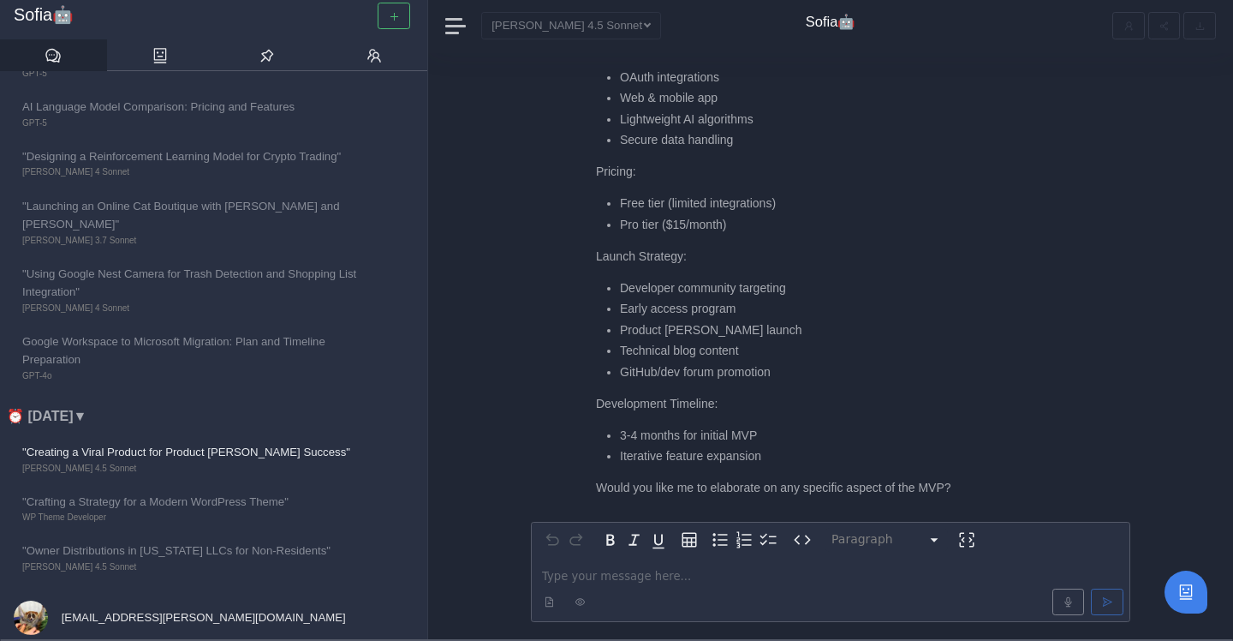
click at [593, 574] on p "editable markdown" at bounding box center [830, 576] width 577 height 18
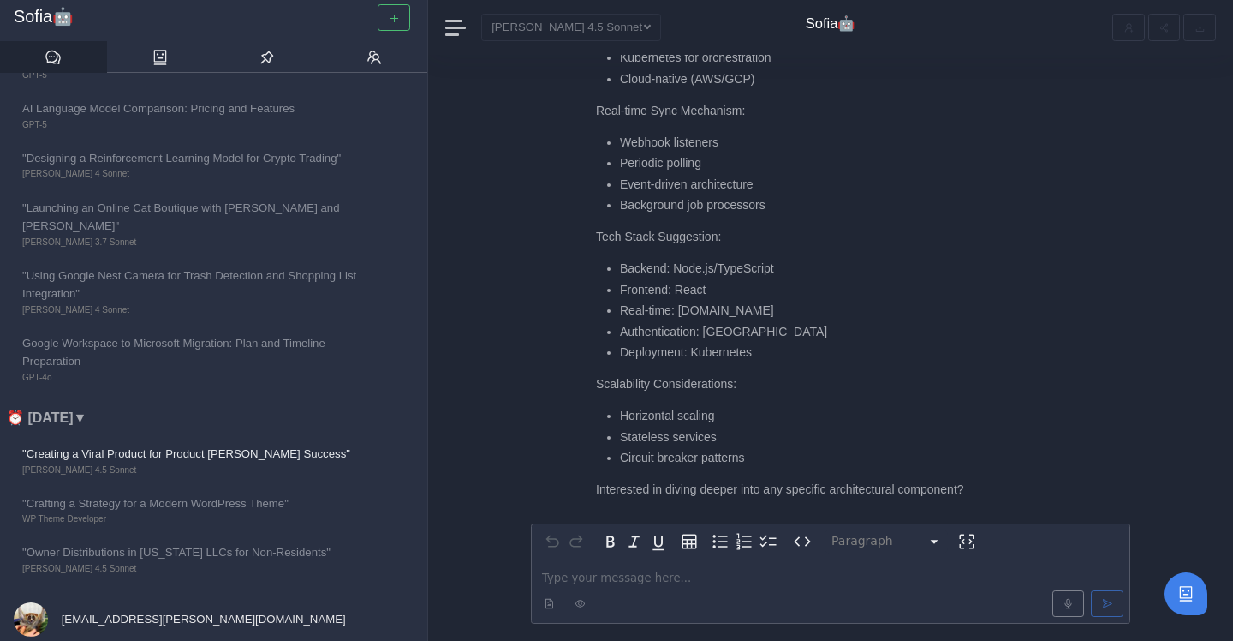
scroll to position [-1, 0]
click at [585, 577] on p "editable markdown" at bounding box center [830, 578] width 577 height 18
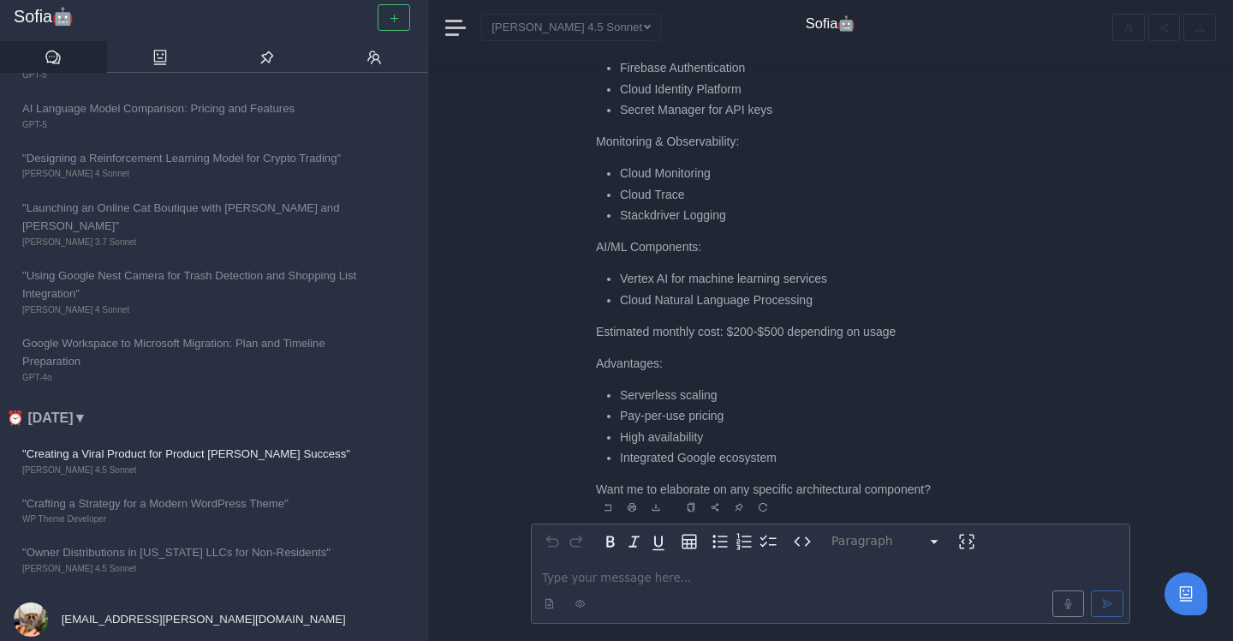
scroll to position [2, 0]
click at [688, 575] on span "**********" at bounding box center [615, 575] width 146 height 11
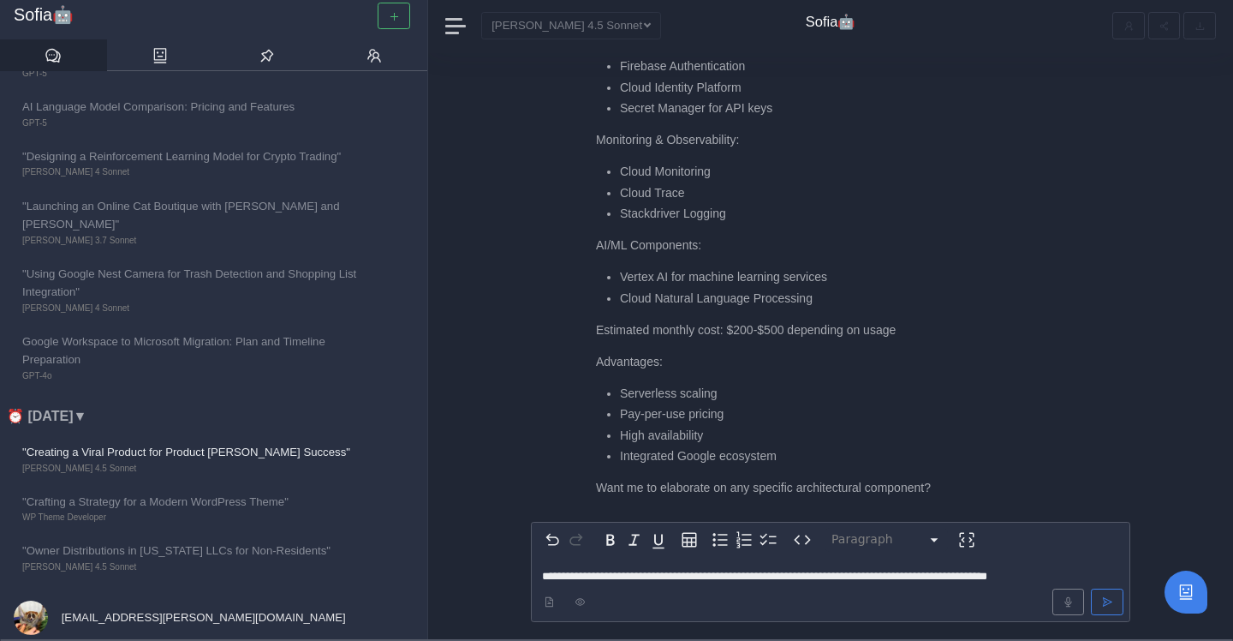
scroll to position [0, 0]
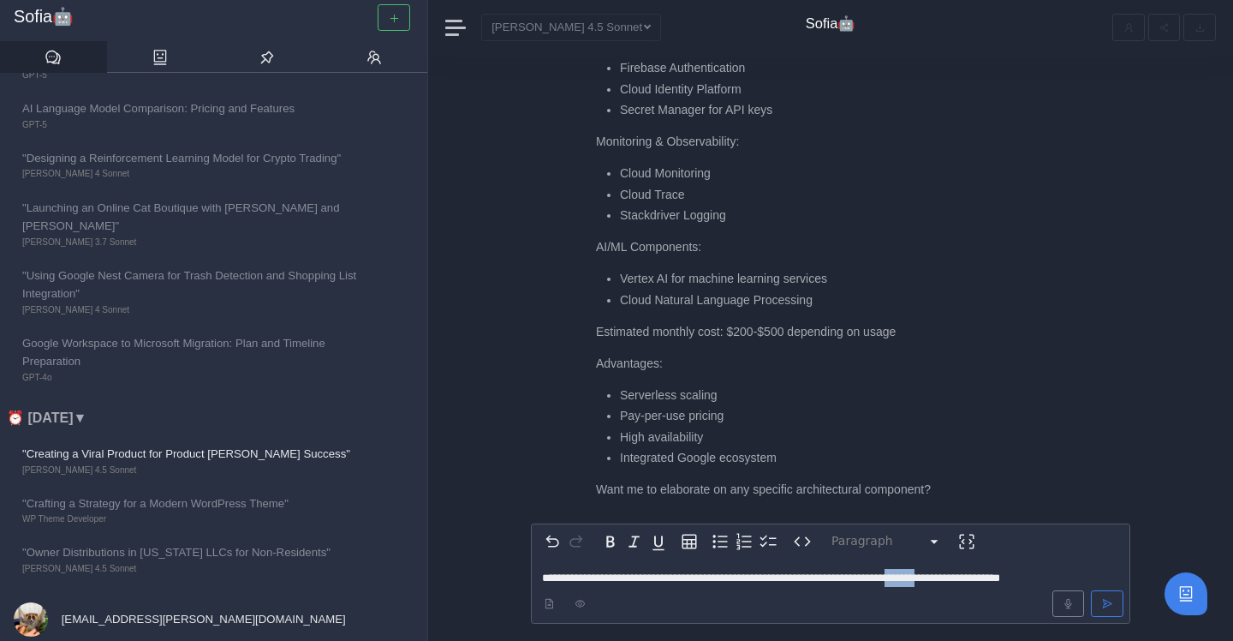
click at [1000, 572] on span "**********" at bounding box center [771, 577] width 458 height 11
click at [921, 582] on p "**********" at bounding box center [830, 578] width 577 height 18
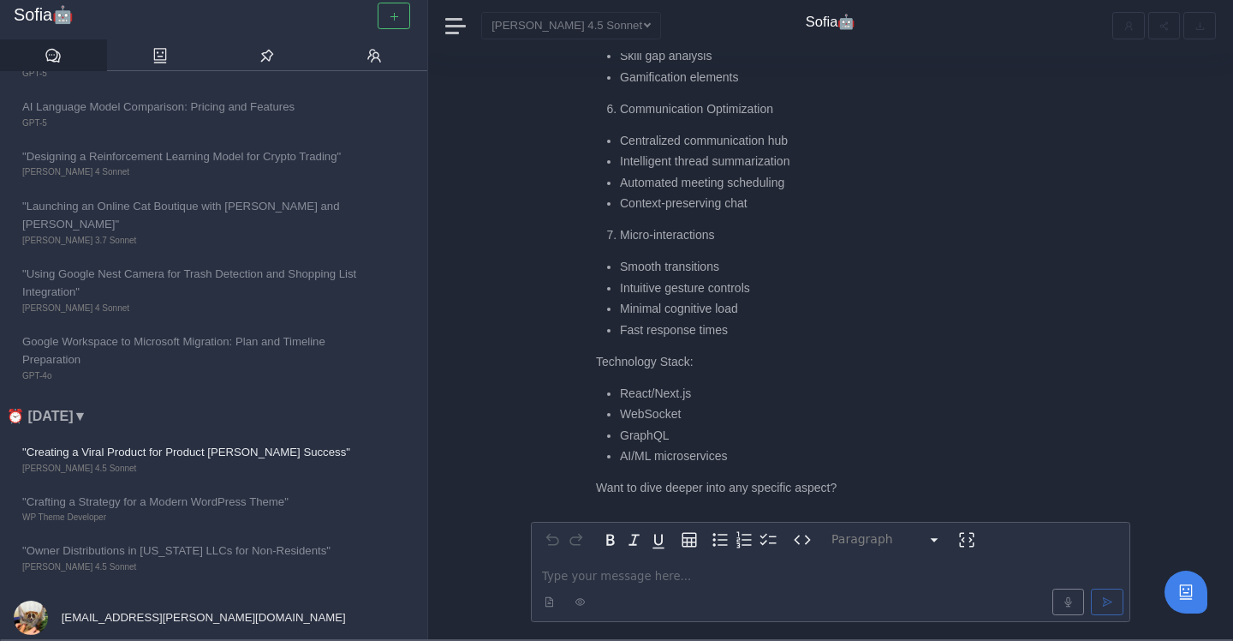
click at [585, 583] on p "editable markdown" at bounding box center [830, 576] width 577 height 18
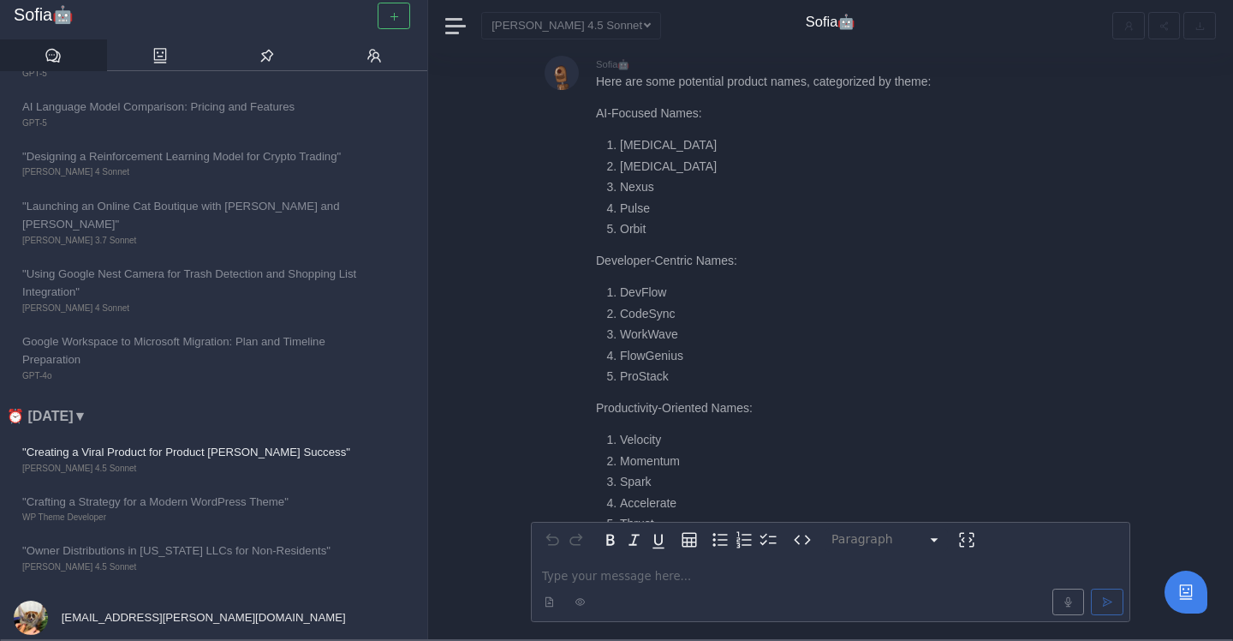
scroll to position [-465, 0]
click at [649, 295] on li "DevFlow" at bounding box center [835, 291] width 430 height 18
copy li "DevFlow"
